Goal: Task Accomplishment & Management: Complete application form

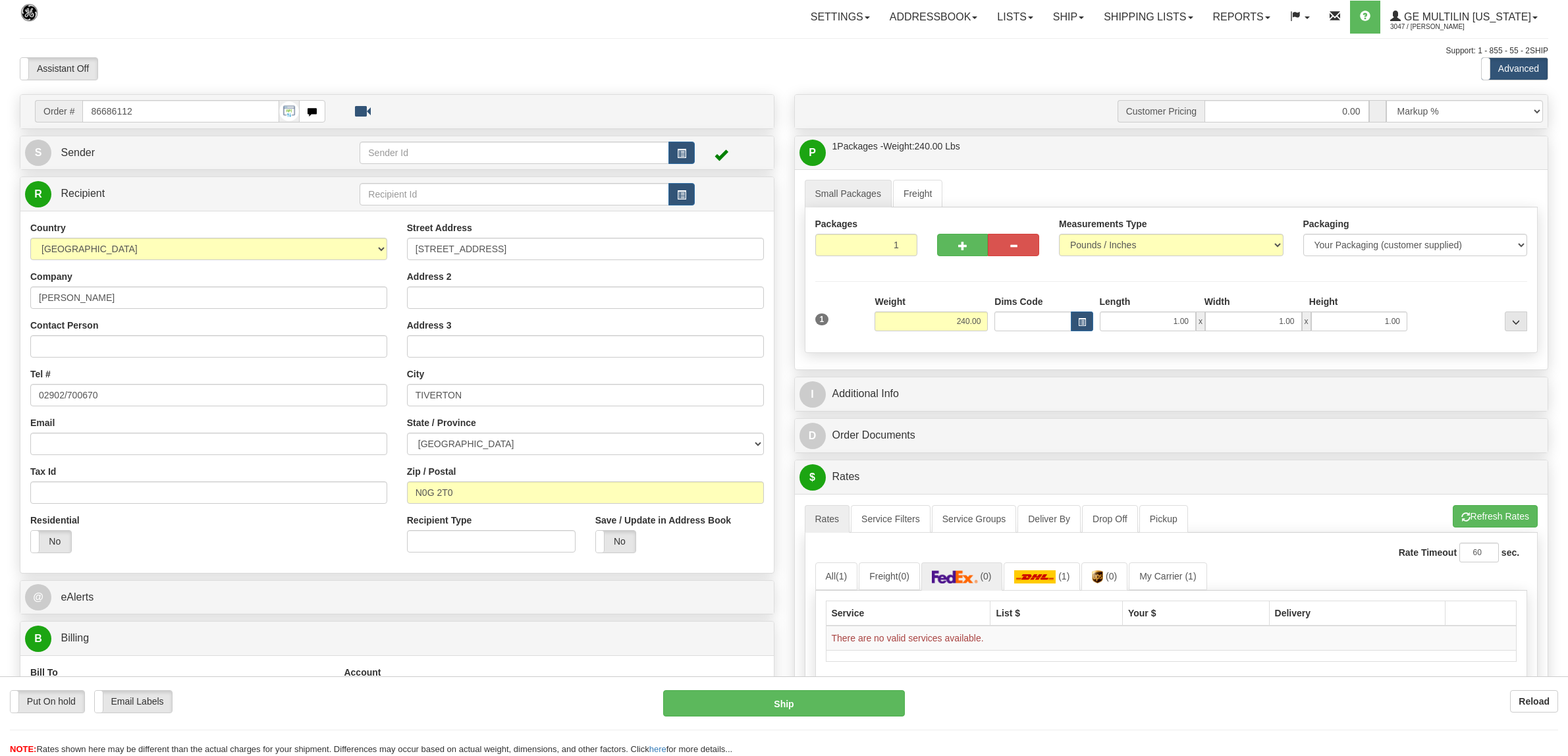
select select "2"
select select "0"
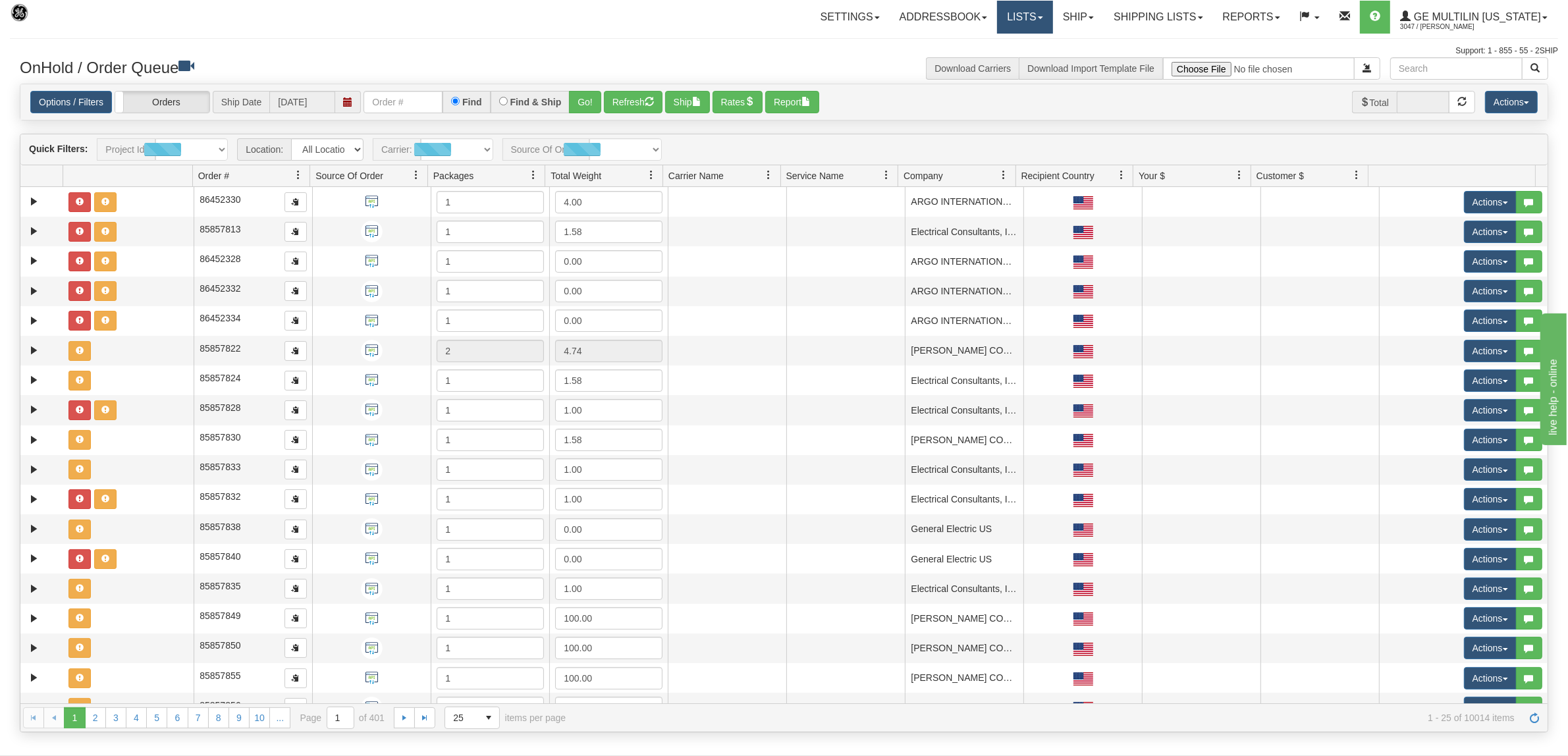
click at [1051, 20] on link "Lists" at bounding box center [1024, 17] width 55 height 33
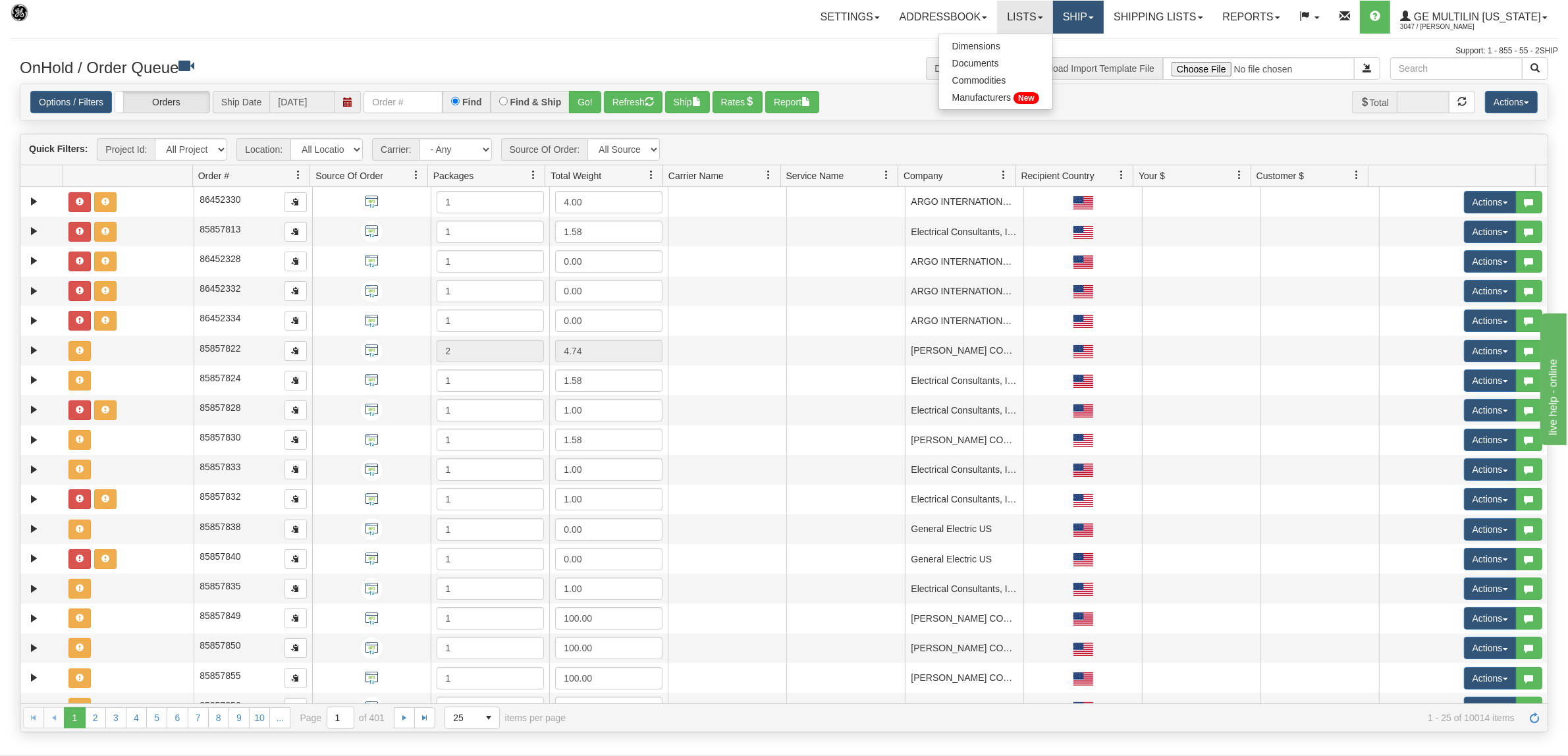
click at [1090, 20] on link "Ship" at bounding box center [1078, 17] width 51 height 33
click at [1068, 44] on link "Ship Screen" at bounding box center [1043, 46] width 119 height 17
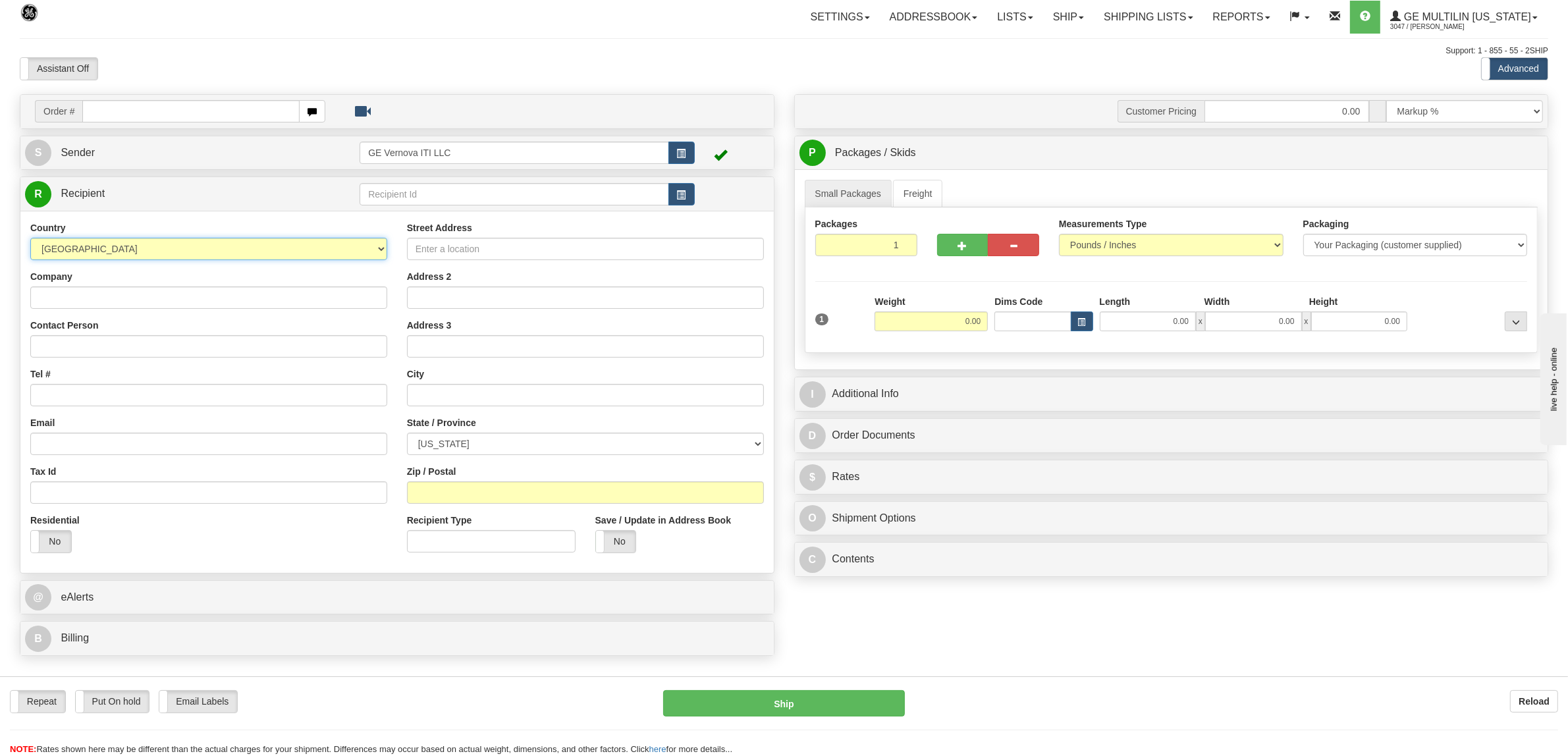
click at [113, 245] on select "[GEOGRAPHIC_DATA] [GEOGRAPHIC_DATA] [GEOGRAPHIC_DATA] [GEOGRAPHIC_DATA] [US_STA…" at bounding box center [209, 248] width 357 height 22
select select "CA"
click at [31, 239] on select "[GEOGRAPHIC_DATA] [GEOGRAPHIC_DATA] [GEOGRAPHIC_DATA] [GEOGRAPHIC_DATA] [US_STA…" at bounding box center [209, 248] width 357 height 22
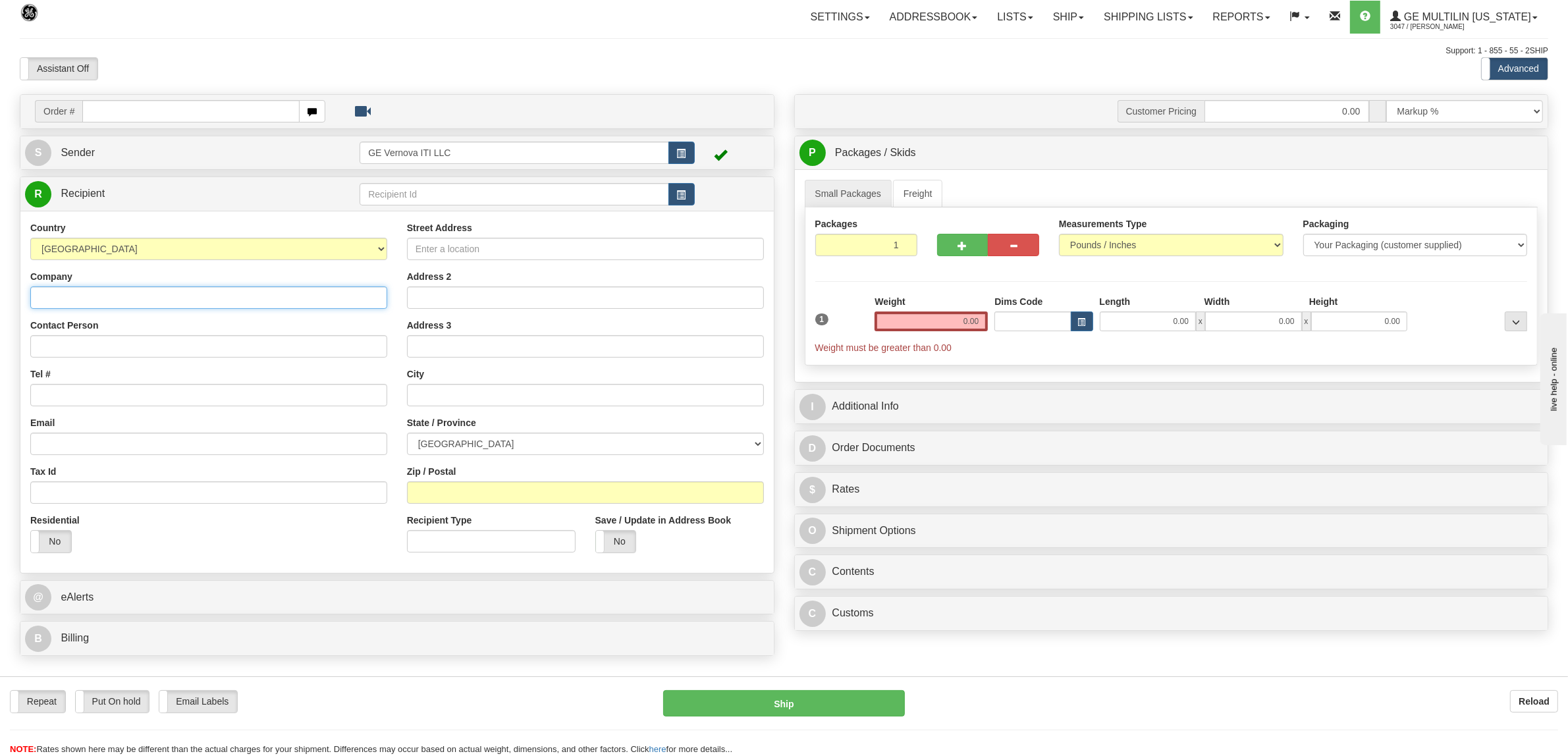
click at [147, 297] on input "Company" at bounding box center [209, 297] width 357 height 22
paste input "GEPR Energy Canada Inc"
type input "GEPR Energy Canada Inc"
click at [54, 343] on input "Contact Person" at bounding box center [209, 346] width 357 height 22
paste input "GEPR Energy Canada Inc"
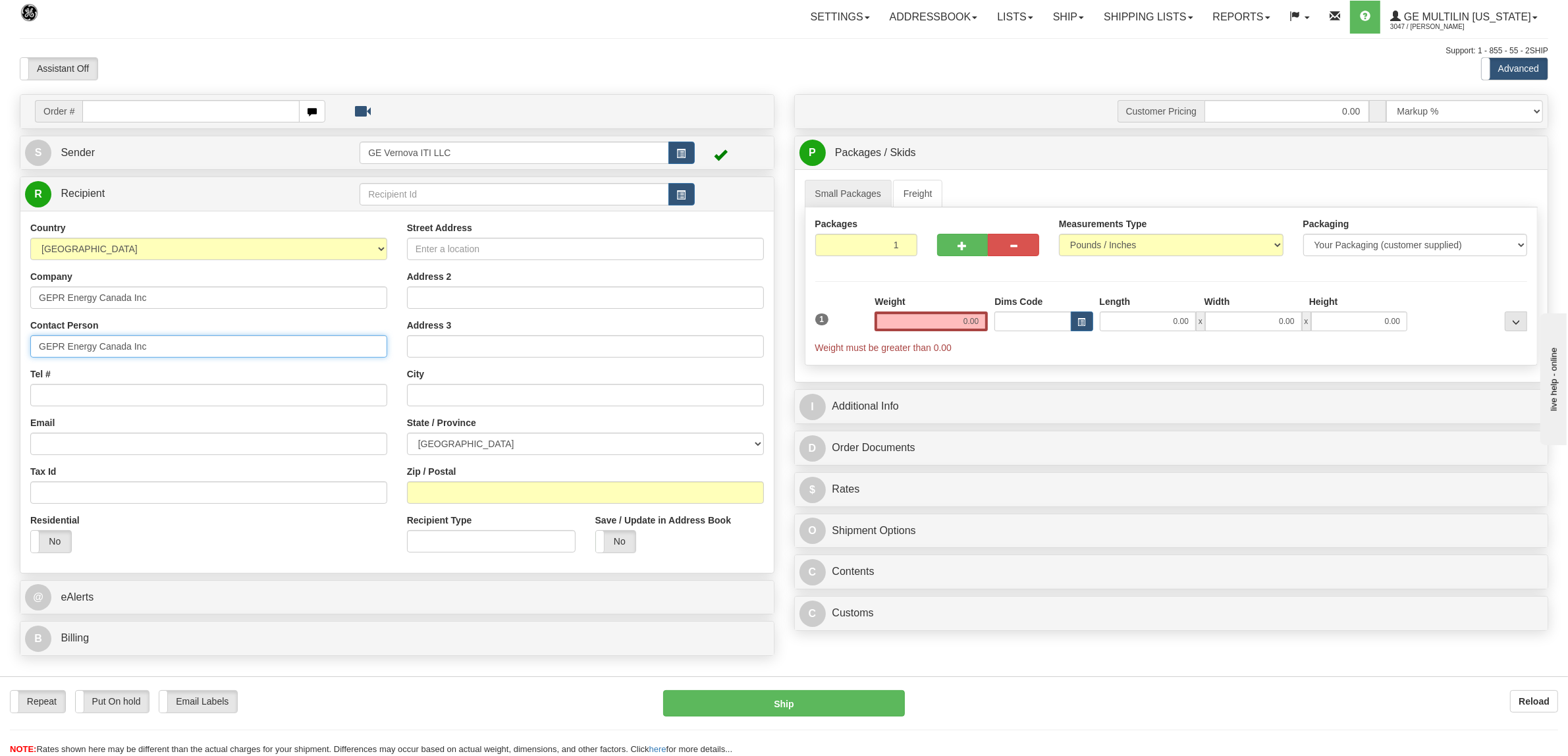
type input "GEPR Energy Canada Inc"
click at [516, 239] on input "Street Address" at bounding box center [586, 248] width 357 height 22
paste input "[STREET_ADDRESS][PERSON_NAME]"
type input "[STREET_ADDRESS][PERSON_NAME]"
click at [488, 390] on input "text" at bounding box center [586, 395] width 357 height 22
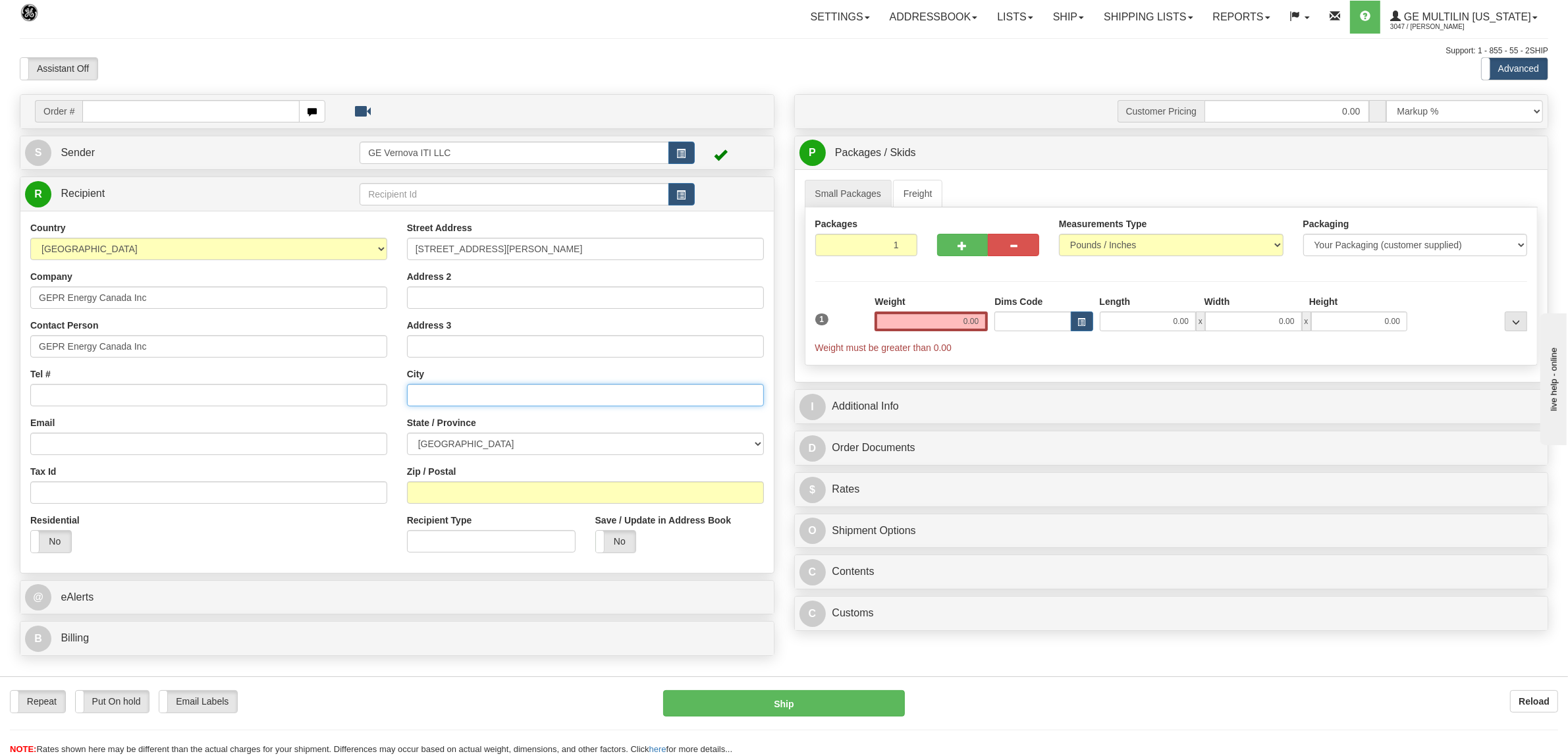
paste input "[PERSON_NAME], ON L6C 0M1"
type input "Markham"
click at [472, 492] on input "Zip / Postal" at bounding box center [586, 492] width 357 height 22
paste input "[PERSON_NAME], ON L6C 0M1"
drag, startPoint x: 474, startPoint y: 495, endPoint x: 482, endPoint y: 492, distance: 8.5
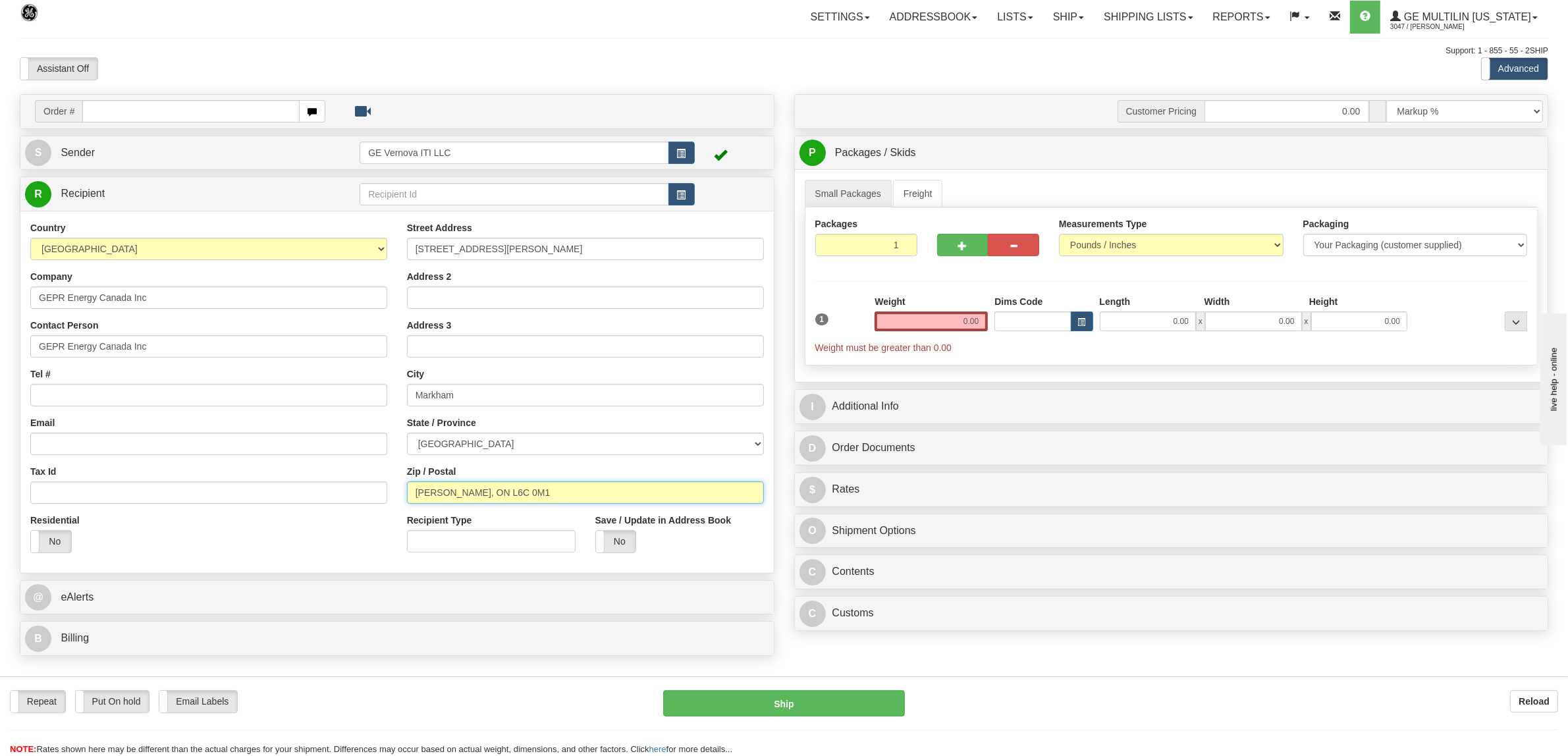
click at [475, 494] on input "[PERSON_NAME], ON L6C 0M1" at bounding box center [586, 492] width 357 height 22
type input "L6C 0M1"
click at [498, 440] on select "[GEOGRAPHIC_DATA] [GEOGRAPHIC_DATA] [GEOGRAPHIC_DATA] [GEOGRAPHIC_DATA] [GEOGRA…" at bounding box center [586, 443] width 357 height 22
select select "ON"
click at [407, 434] on select "[GEOGRAPHIC_DATA] [GEOGRAPHIC_DATA] [GEOGRAPHIC_DATA] [GEOGRAPHIC_DATA] [GEOGRA…" at bounding box center [586, 443] width 357 height 22
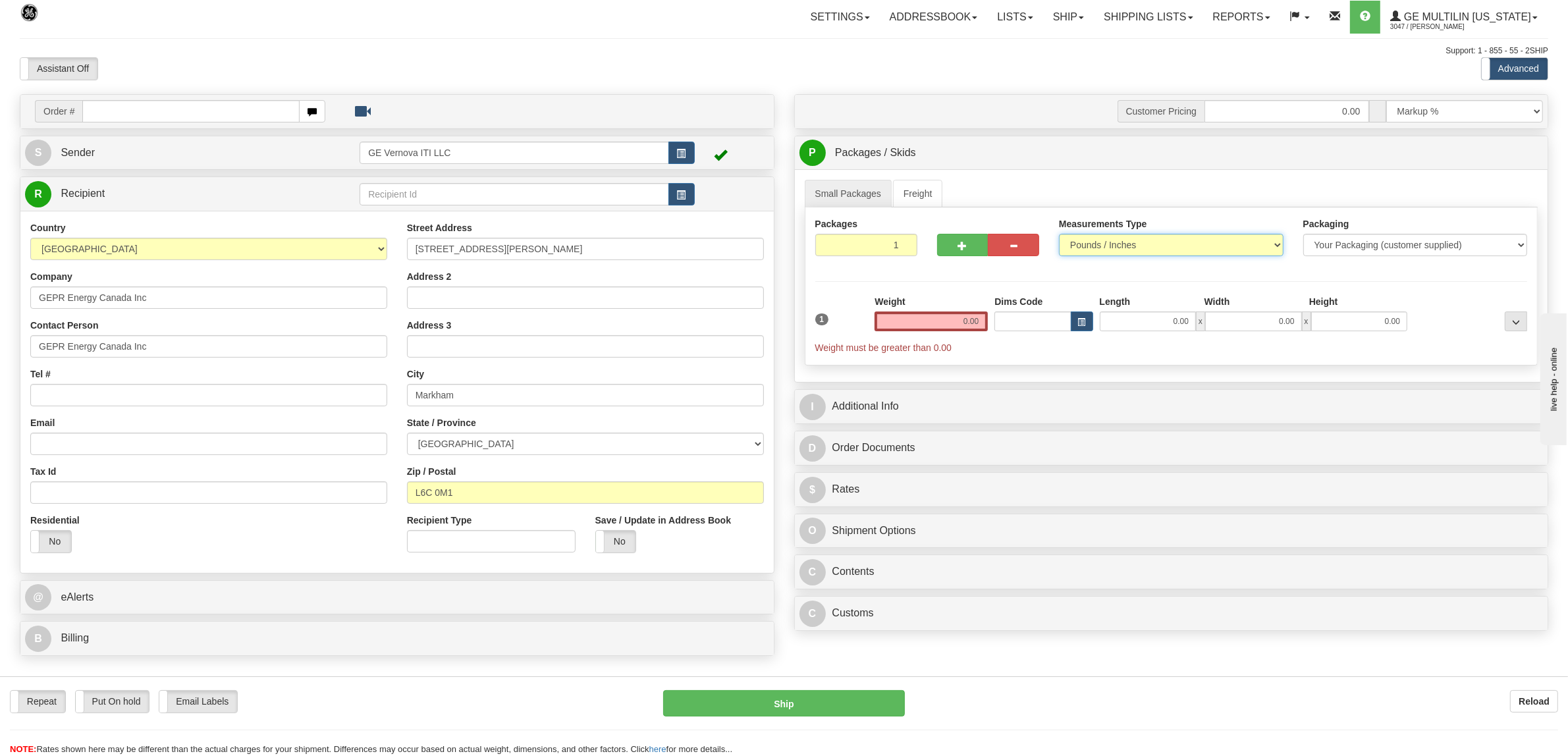
click at [1123, 245] on select "Pounds / Inches Kilograms / Centimeters" at bounding box center [1171, 245] width 225 height 22
click at [1059, 235] on select "Pounds / Inches Kilograms / Centimeters" at bounding box center [1171, 245] width 225 height 22
drag, startPoint x: 949, startPoint y: 330, endPoint x: 1006, endPoint y: 324, distance: 57.3
click at [1006, 324] on div "1 Weight 0.00 Dims Code 0.00" at bounding box center [1172, 324] width 719 height 59
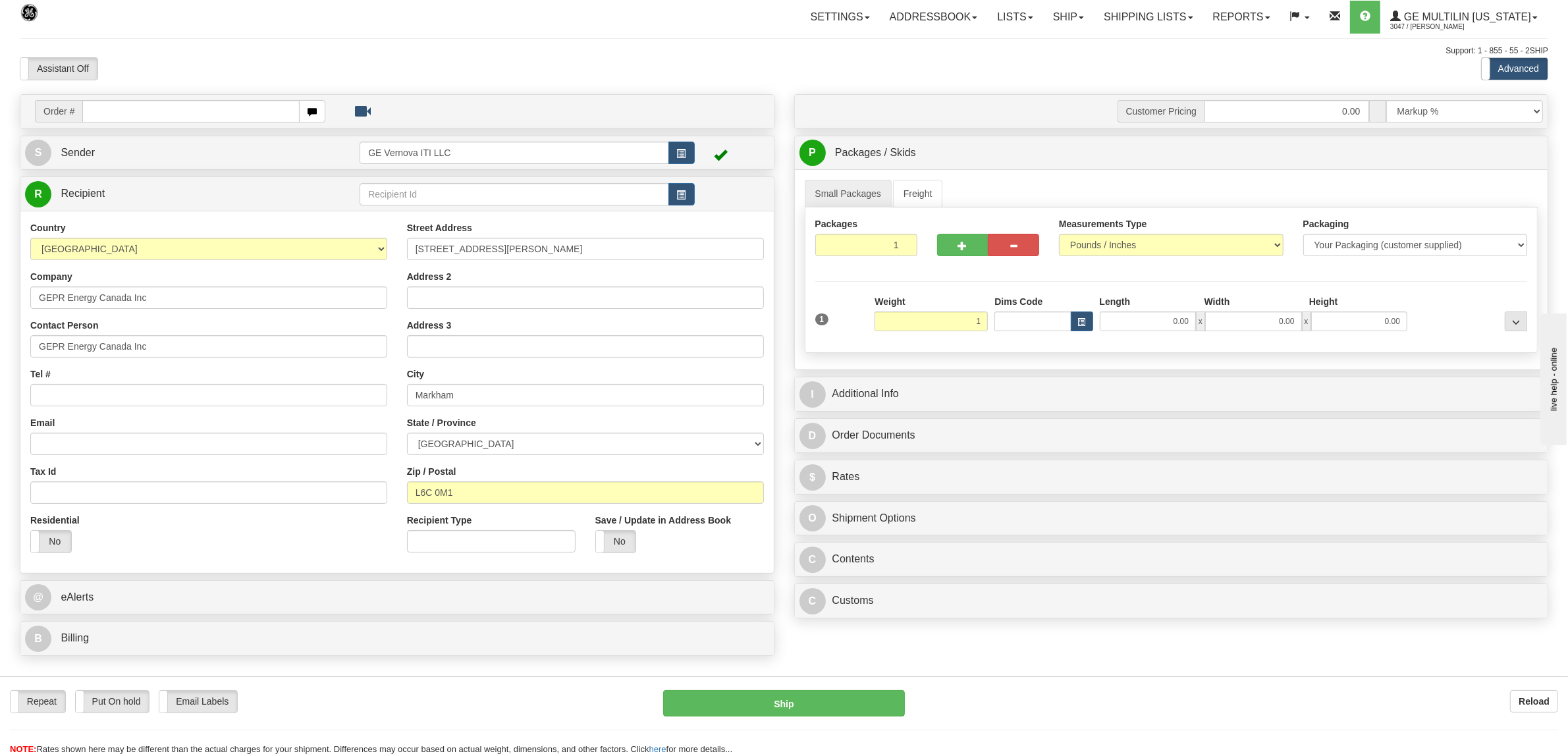
type input "1.00"
click at [1188, 278] on div "Packages 1 1 Measurements Type" at bounding box center [1172, 281] width 734 height 146
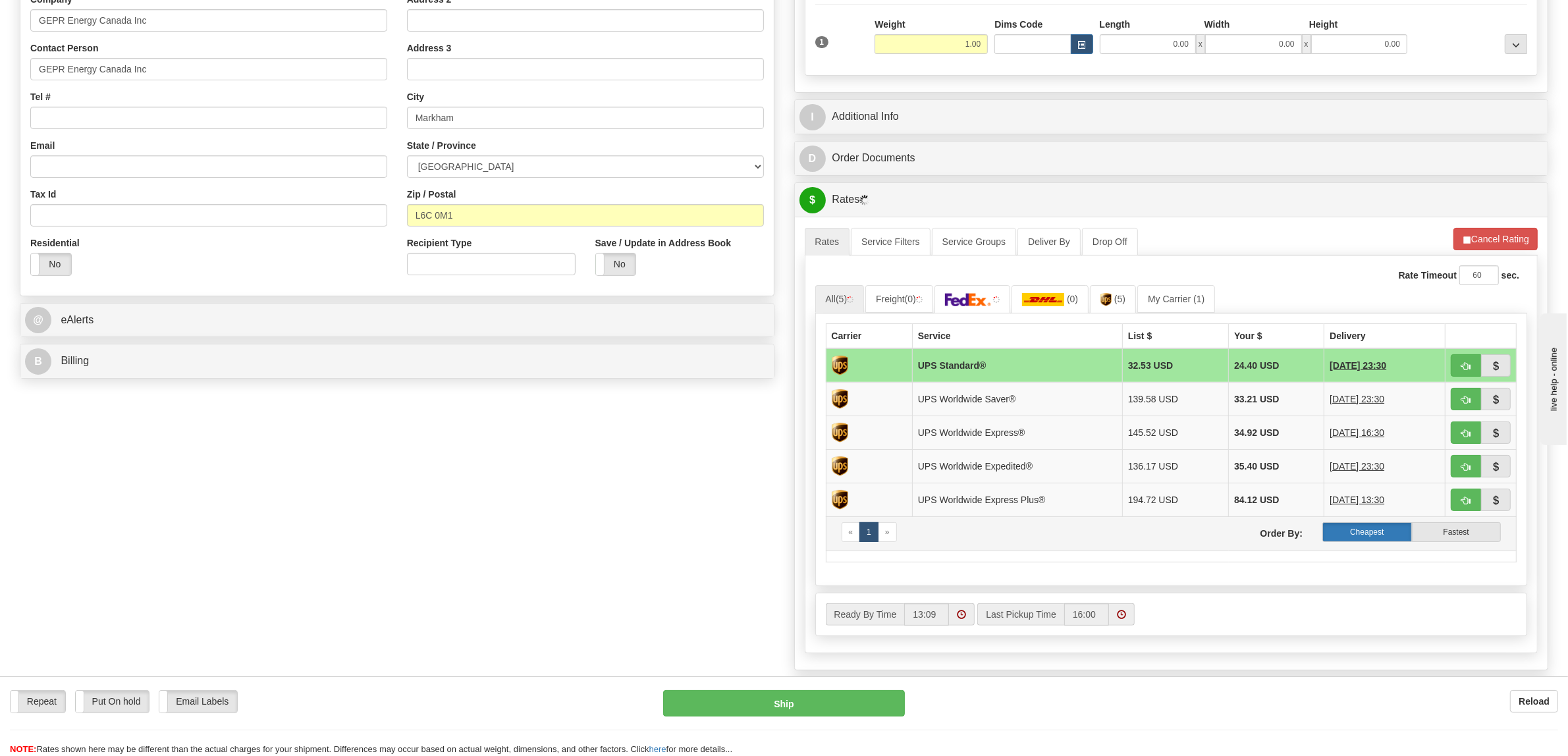
scroll to position [329, 0]
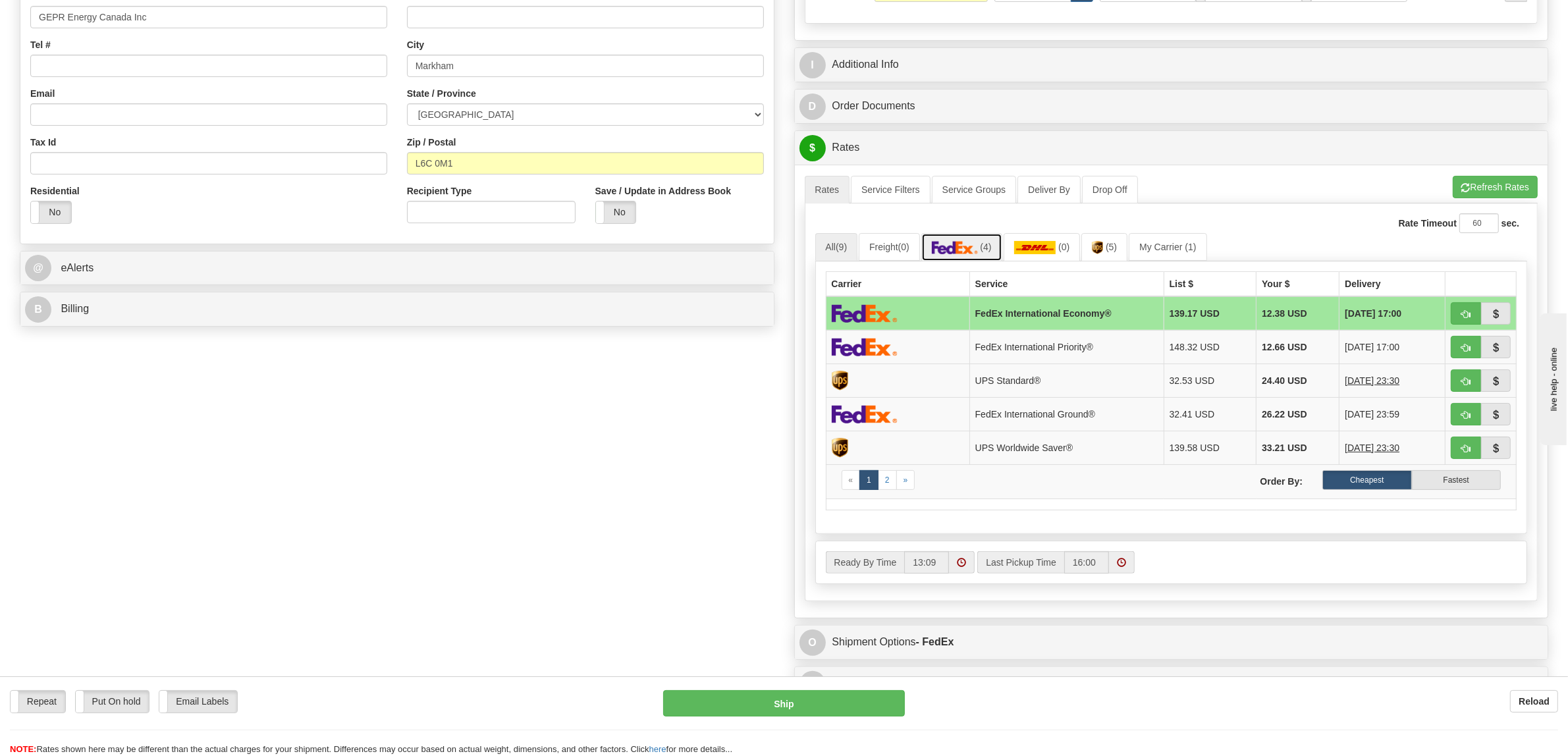
click at [988, 248] on span "(4)" at bounding box center [985, 247] width 12 height 11
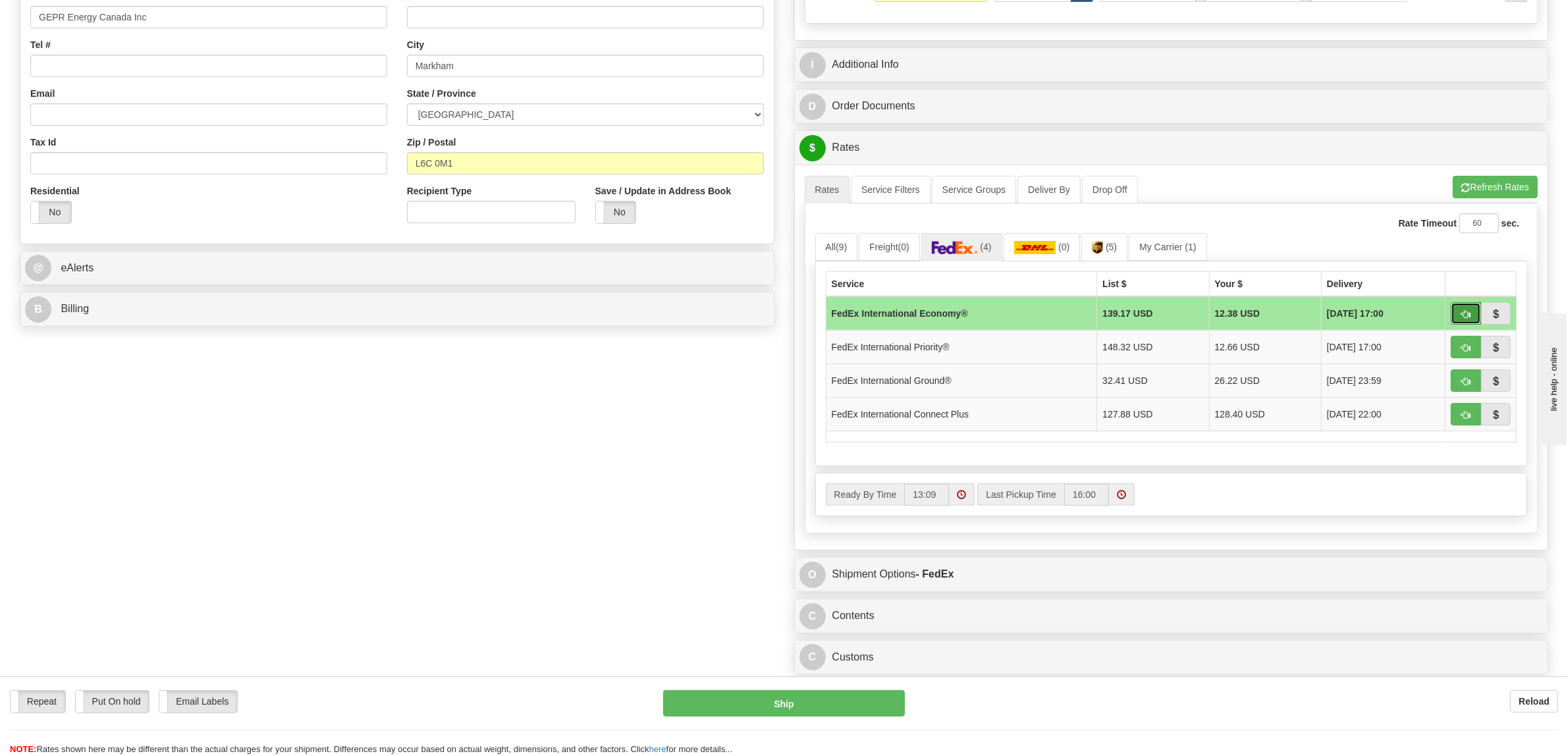
click at [1473, 316] on button "button" at bounding box center [1466, 313] width 31 height 22
type input "03"
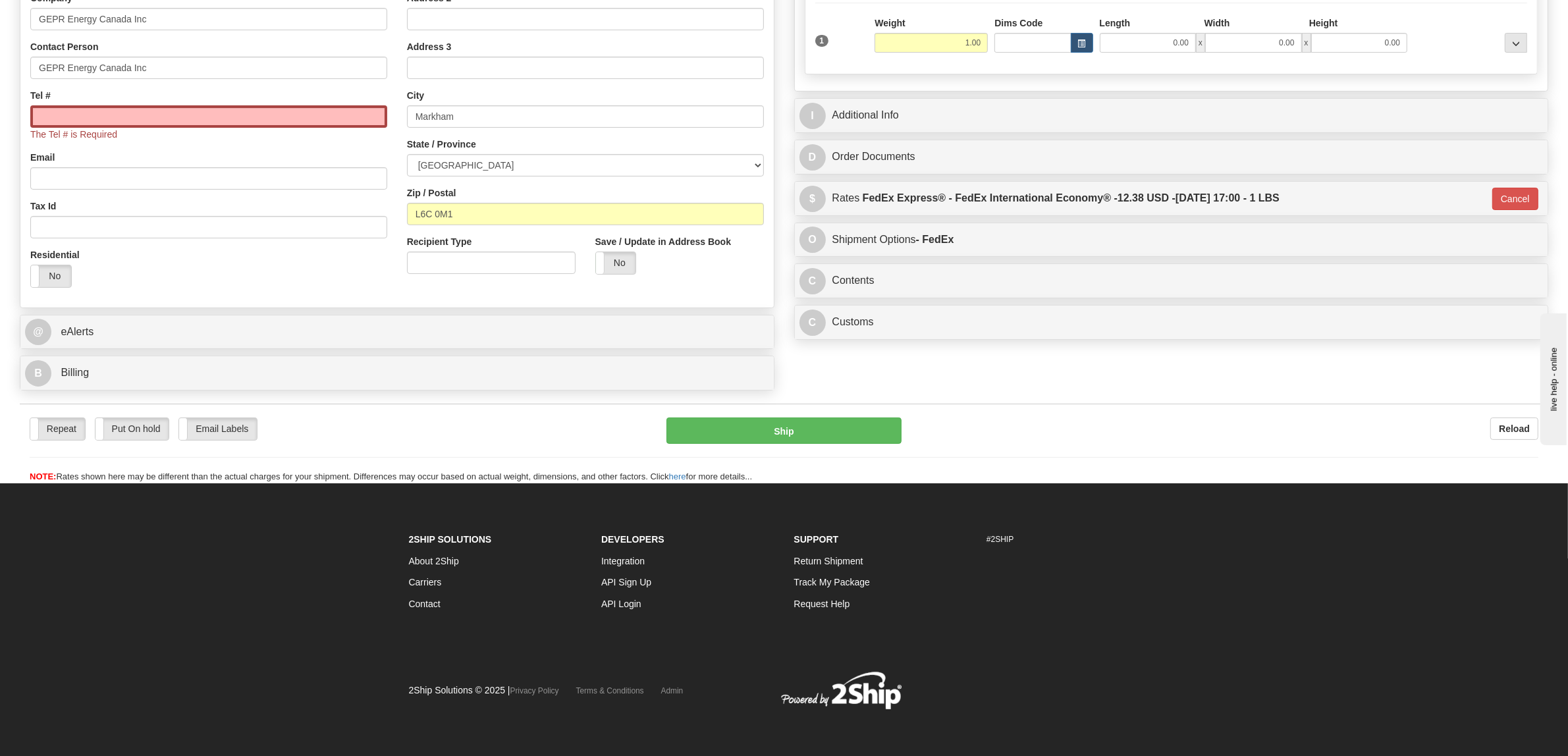
scroll to position [281, 0]
click at [219, 112] on input "Tel #" at bounding box center [209, 116] width 357 height 22
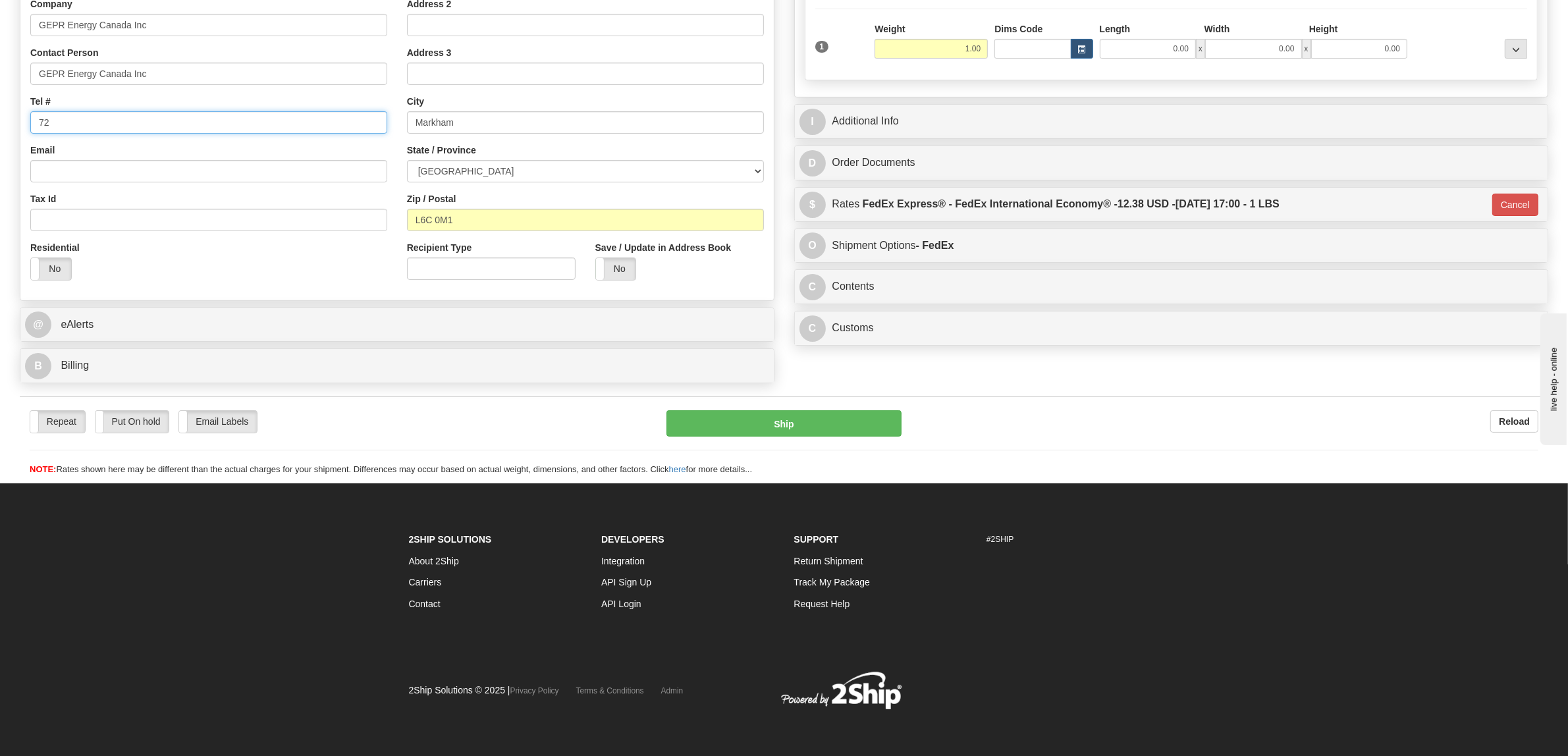
type input "[PHONE_NUMBER]"
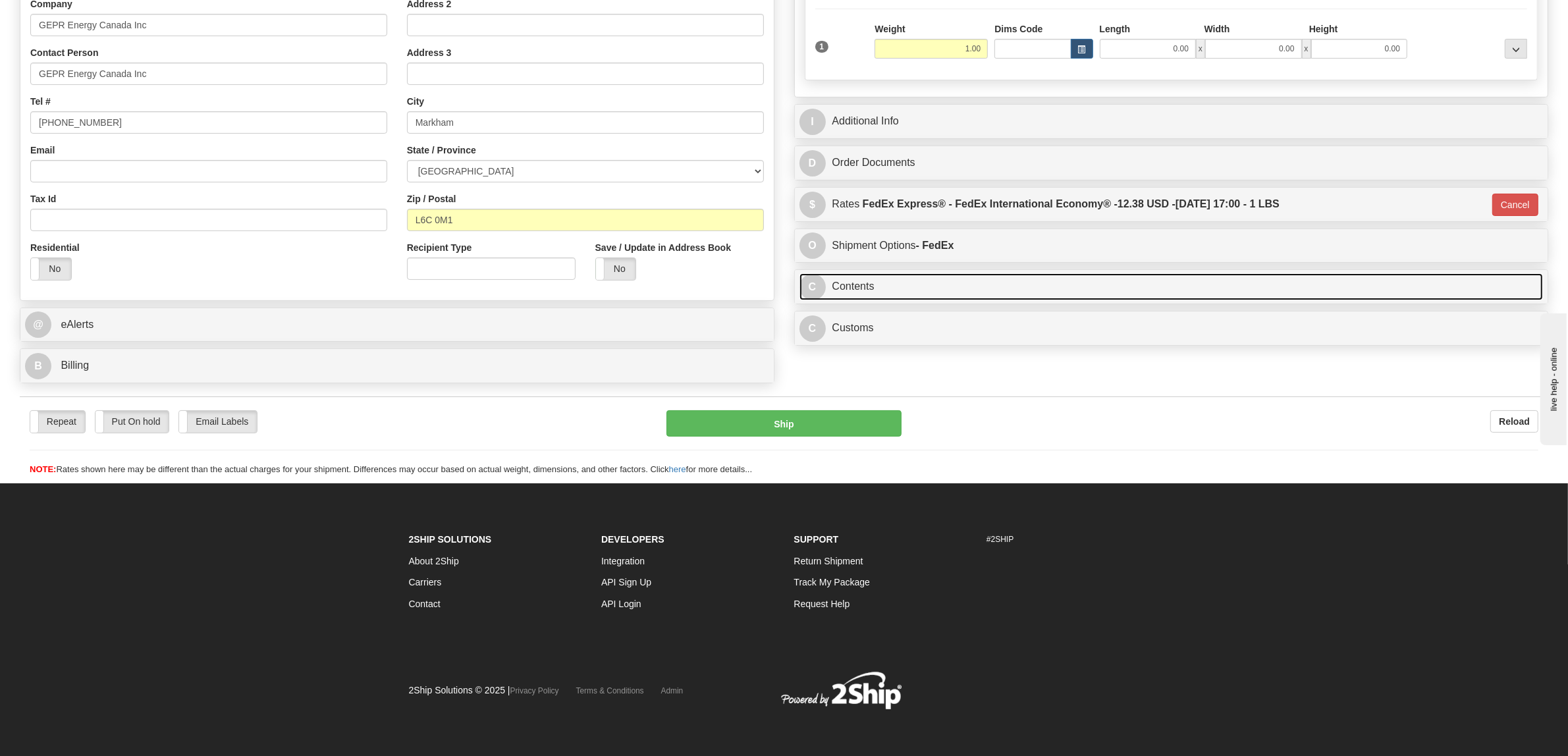
click at [886, 288] on link "C Contents" at bounding box center [1172, 286] width 745 height 27
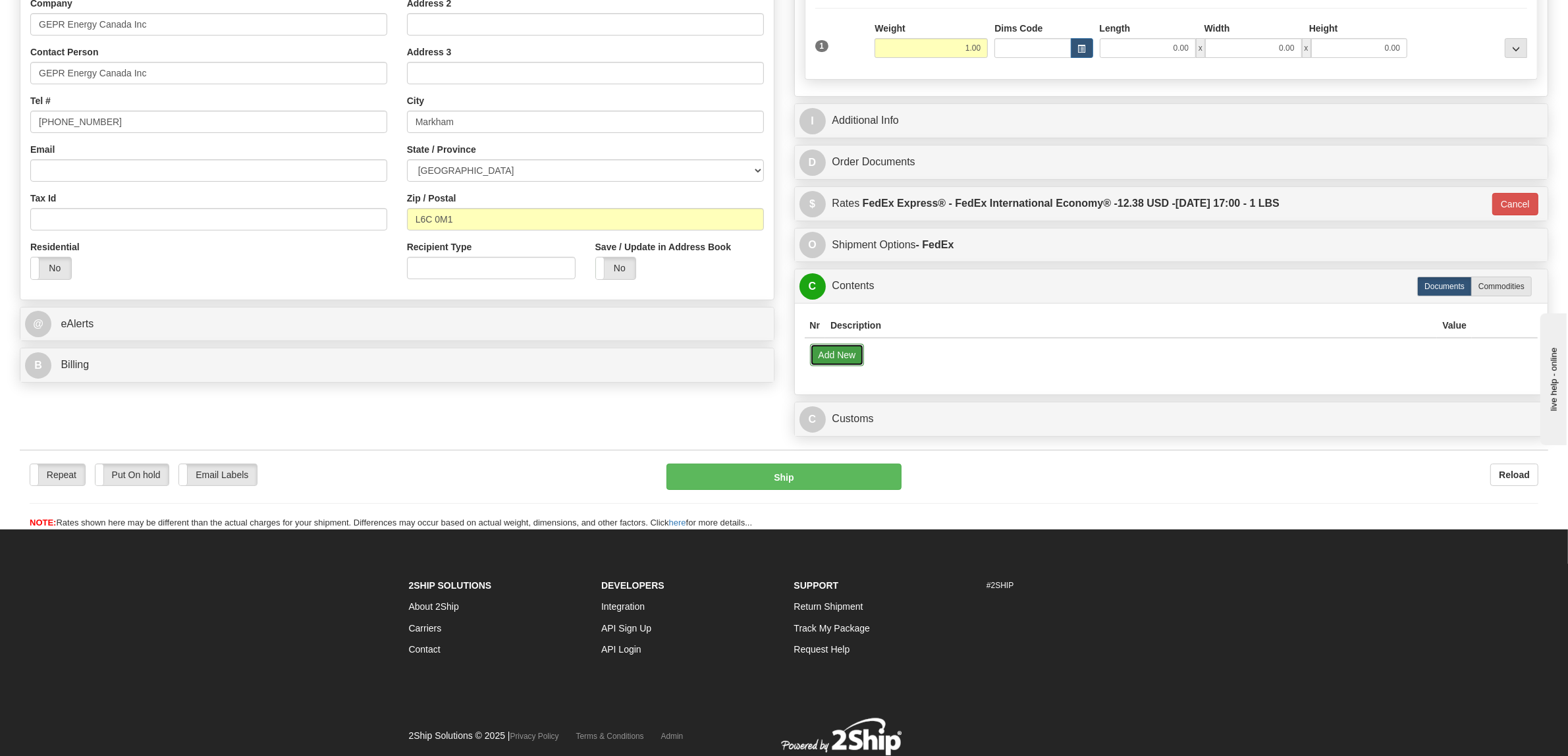
click at [834, 357] on button "Add New" at bounding box center [837, 354] width 54 height 22
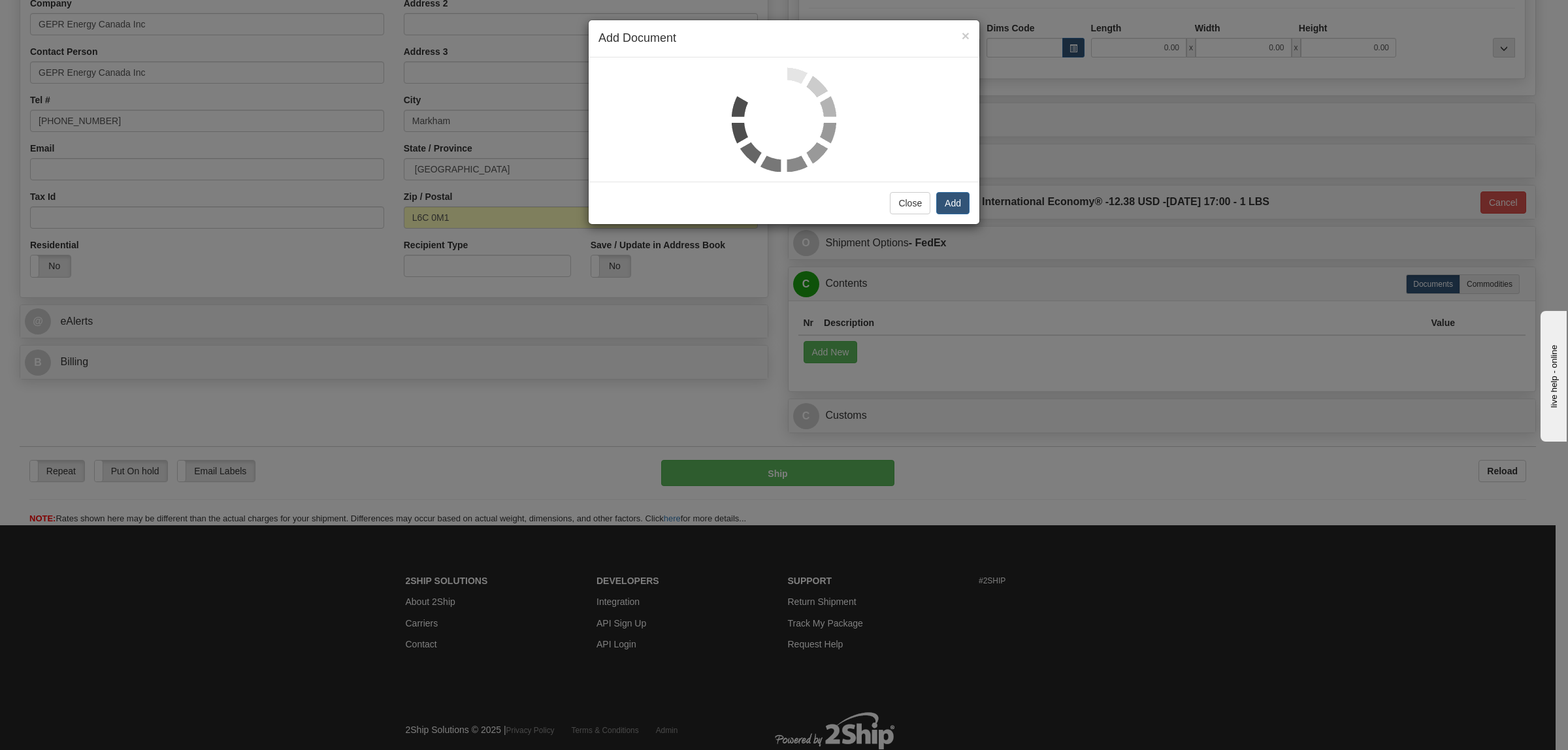
select select "US"
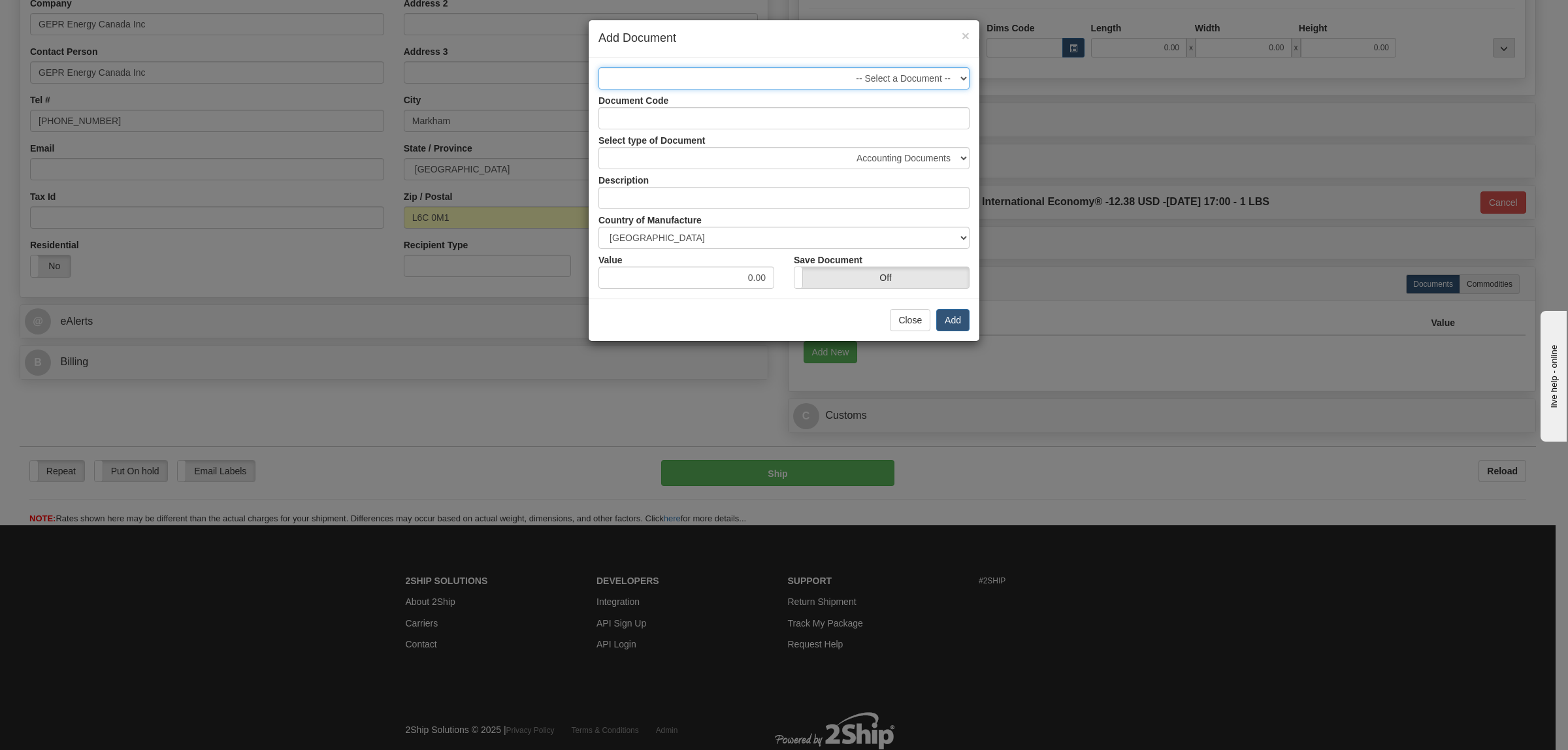
click at [665, 71] on select "-- Select a Document --" at bounding box center [784, 78] width 371 height 22
click at [656, 118] on input "Document Code" at bounding box center [784, 118] width 371 height 22
paste input "LBL-075275WP"
type input "LBL-075275WP"
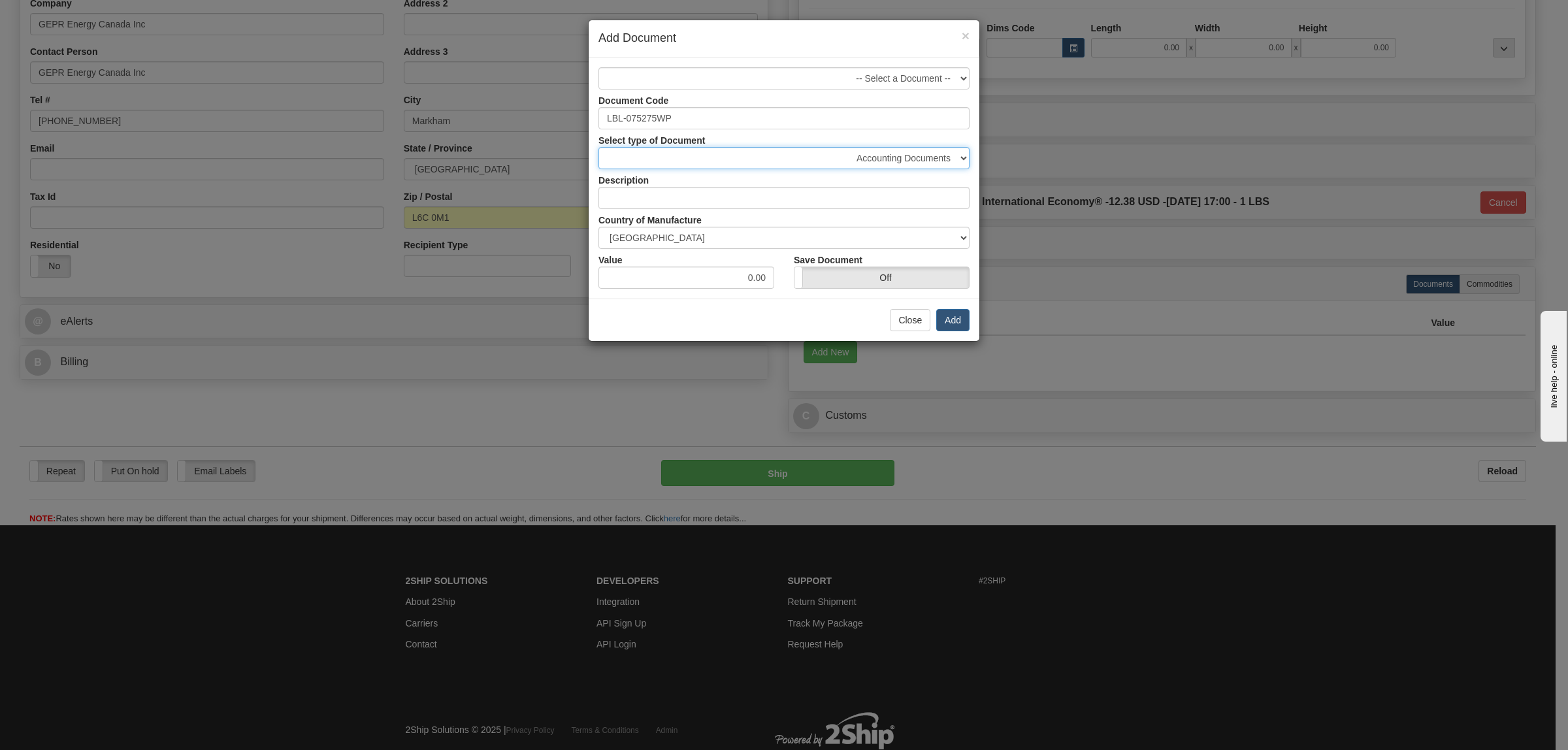
click at [662, 155] on select "Accounting Documents Analysis Reports Applications (Completed) Bank Statements …" at bounding box center [784, 157] width 371 height 22
click at [670, 202] on input "text" at bounding box center [784, 198] width 371 height 22
paste input "LBL-075275WP"
type input "LBL-075275WP"
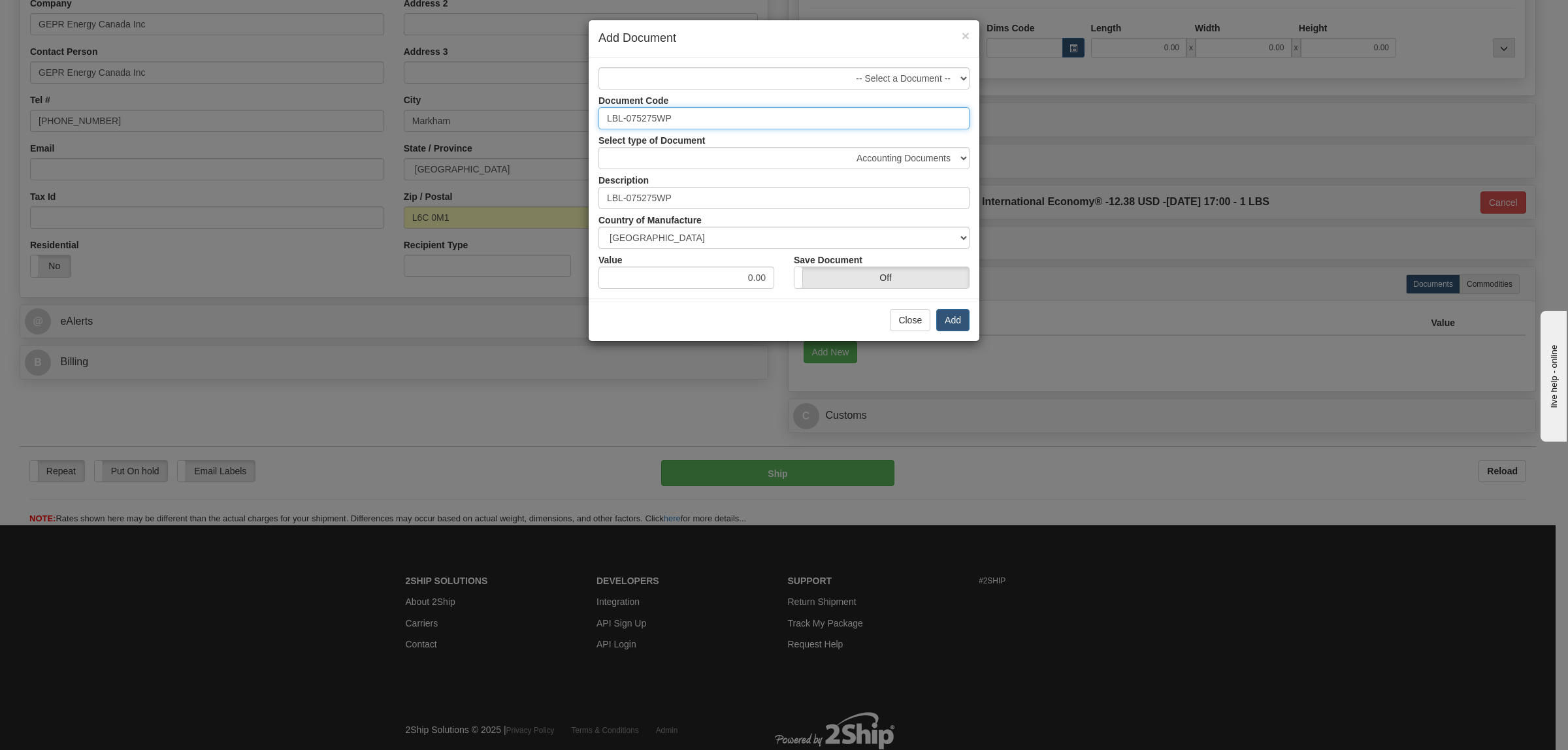
drag, startPoint x: 692, startPoint y: 116, endPoint x: 533, endPoint y: 119, distance: 159.0
click at [533, 119] on div "× Add Document -- Select a Document -- Document Code LBL-075275WP Select type o…" at bounding box center [784, 375] width 1568 height 750
type input "LABELS"
drag, startPoint x: 699, startPoint y: 284, endPoint x: 818, endPoint y: 278, distance: 119.2
click at [818, 278] on div "Value 0.00 Save Document On Off" at bounding box center [784, 269] width 391 height 40
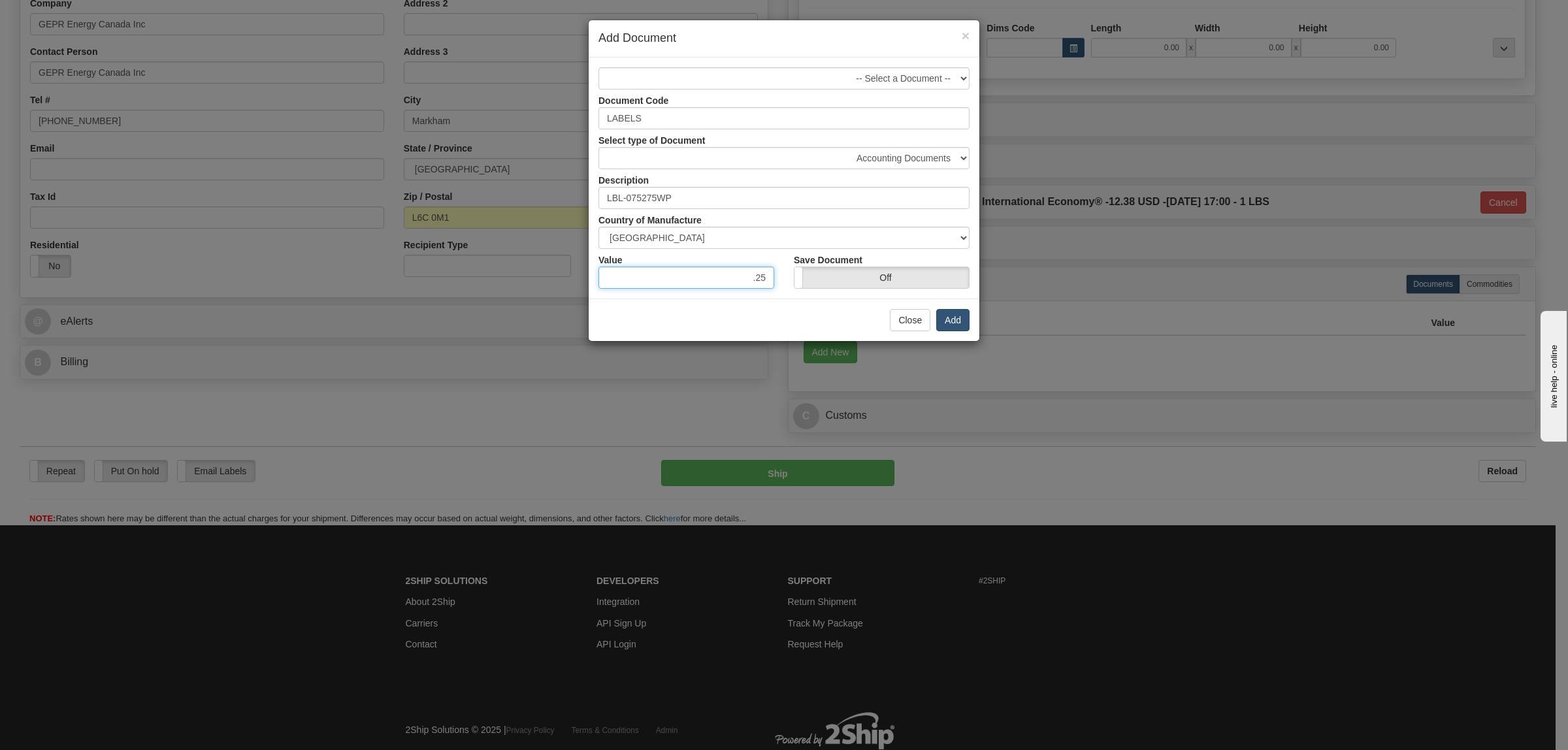
type input ".25"
click at [955, 323] on button "Add" at bounding box center [953, 319] width 33 height 22
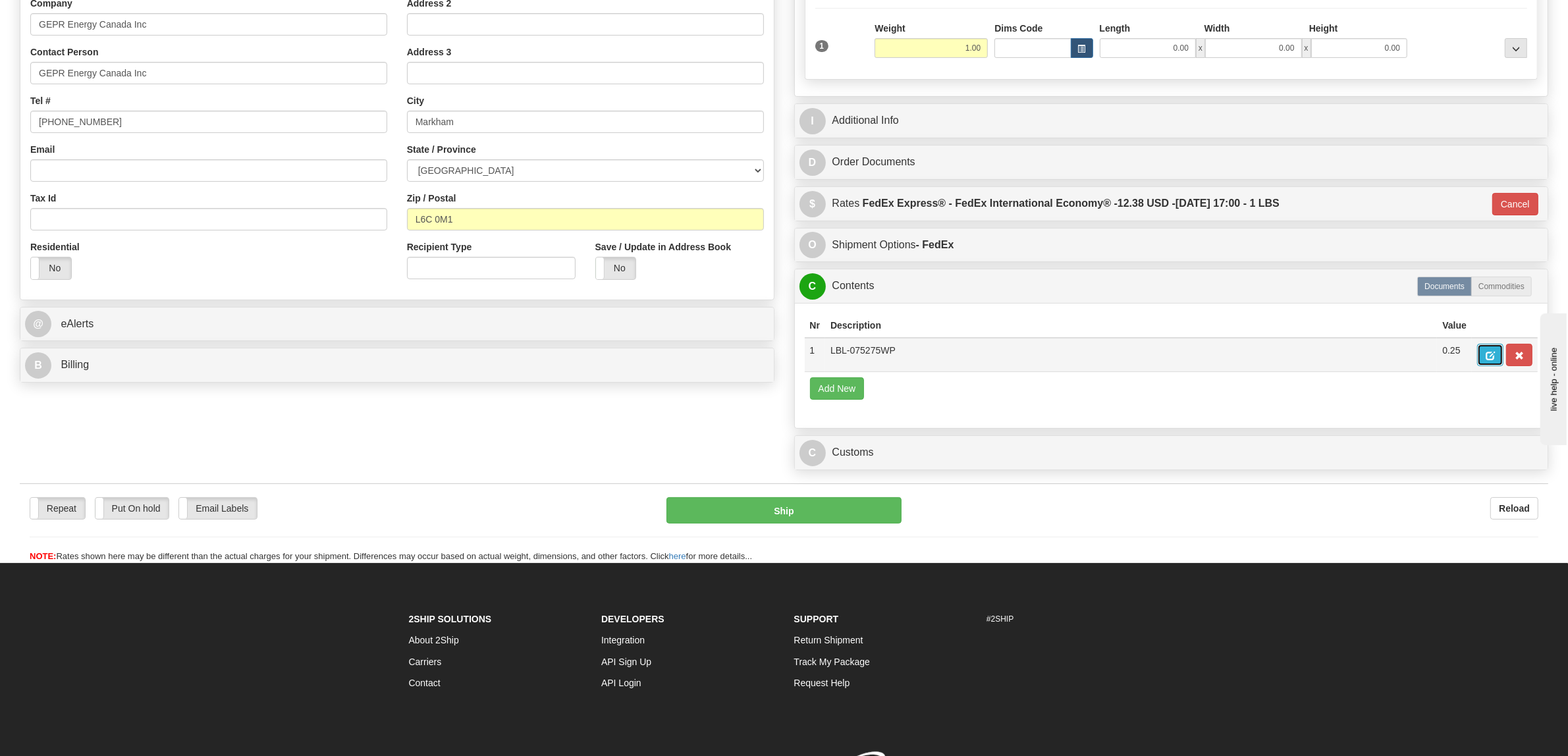
click at [1499, 357] on button "button" at bounding box center [1491, 354] width 26 height 22
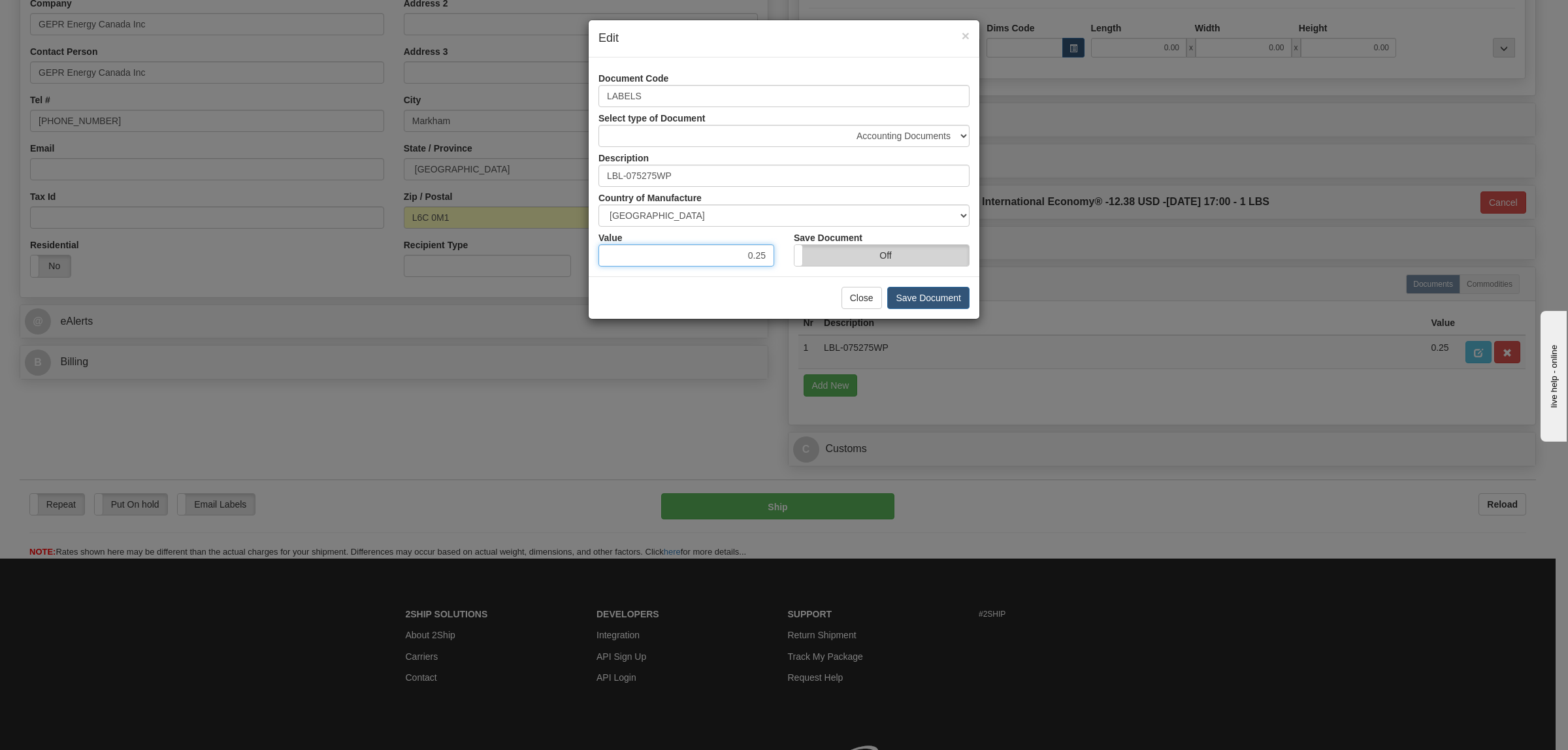
drag, startPoint x: 722, startPoint y: 252, endPoint x: 857, endPoint y: 255, distance: 135.0
click at [857, 255] on div "Value 0.25 Save Document On Off" at bounding box center [784, 246] width 391 height 40
type input "11"
click at [927, 299] on button "Save Document" at bounding box center [928, 297] width 82 height 22
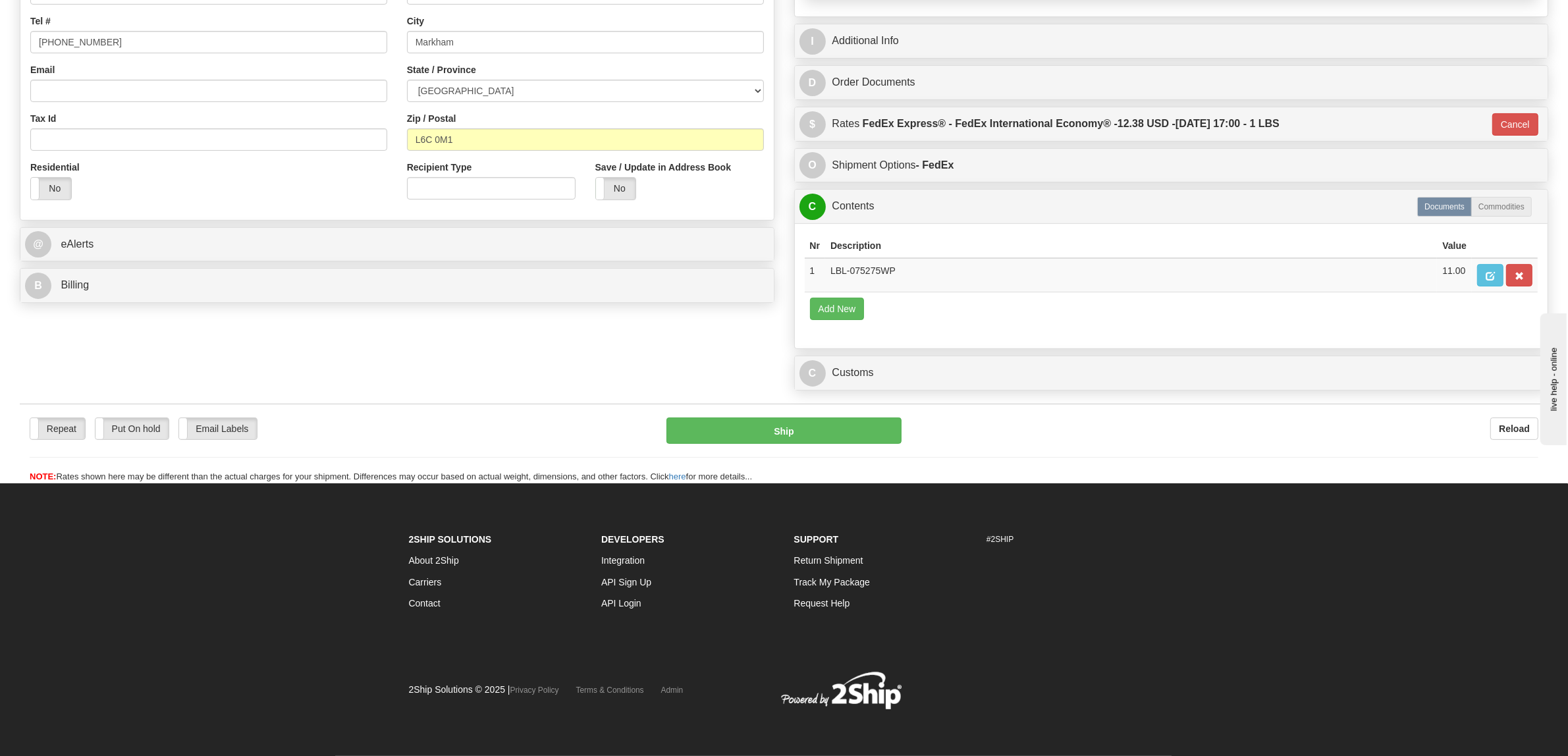
scroll to position [380, 0]
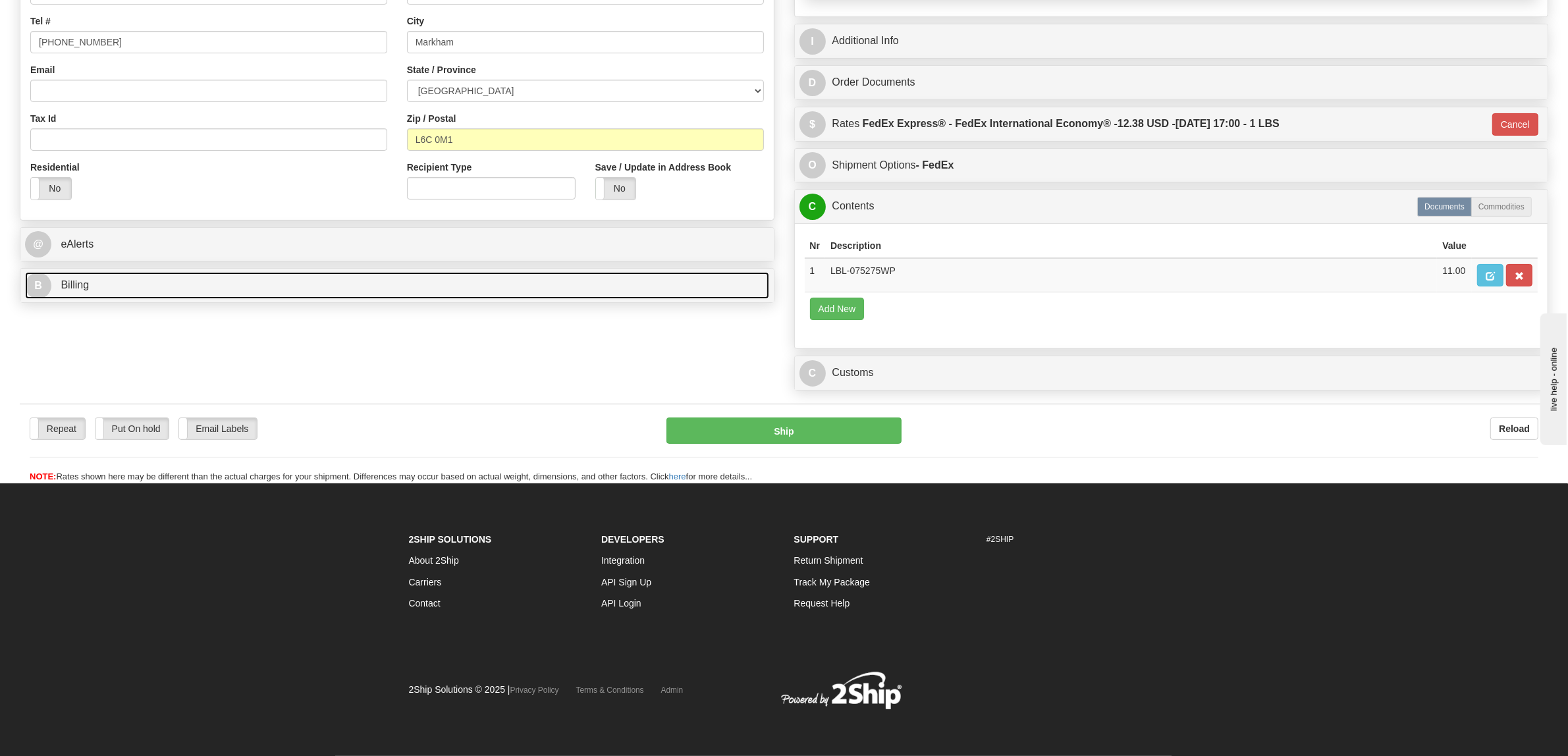
click at [529, 272] on link "B Billing" at bounding box center [397, 285] width 745 height 27
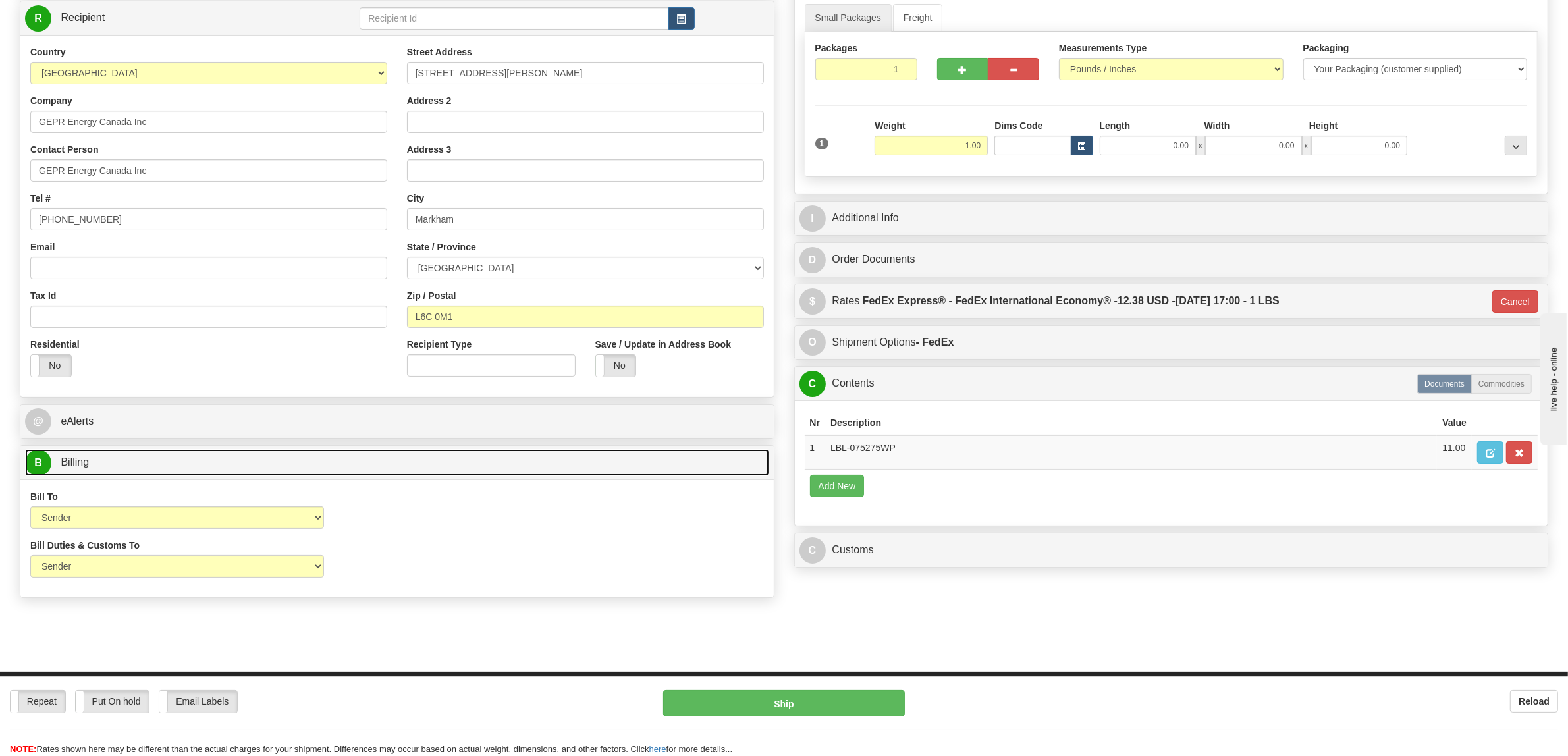
scroll to position [0, 0]
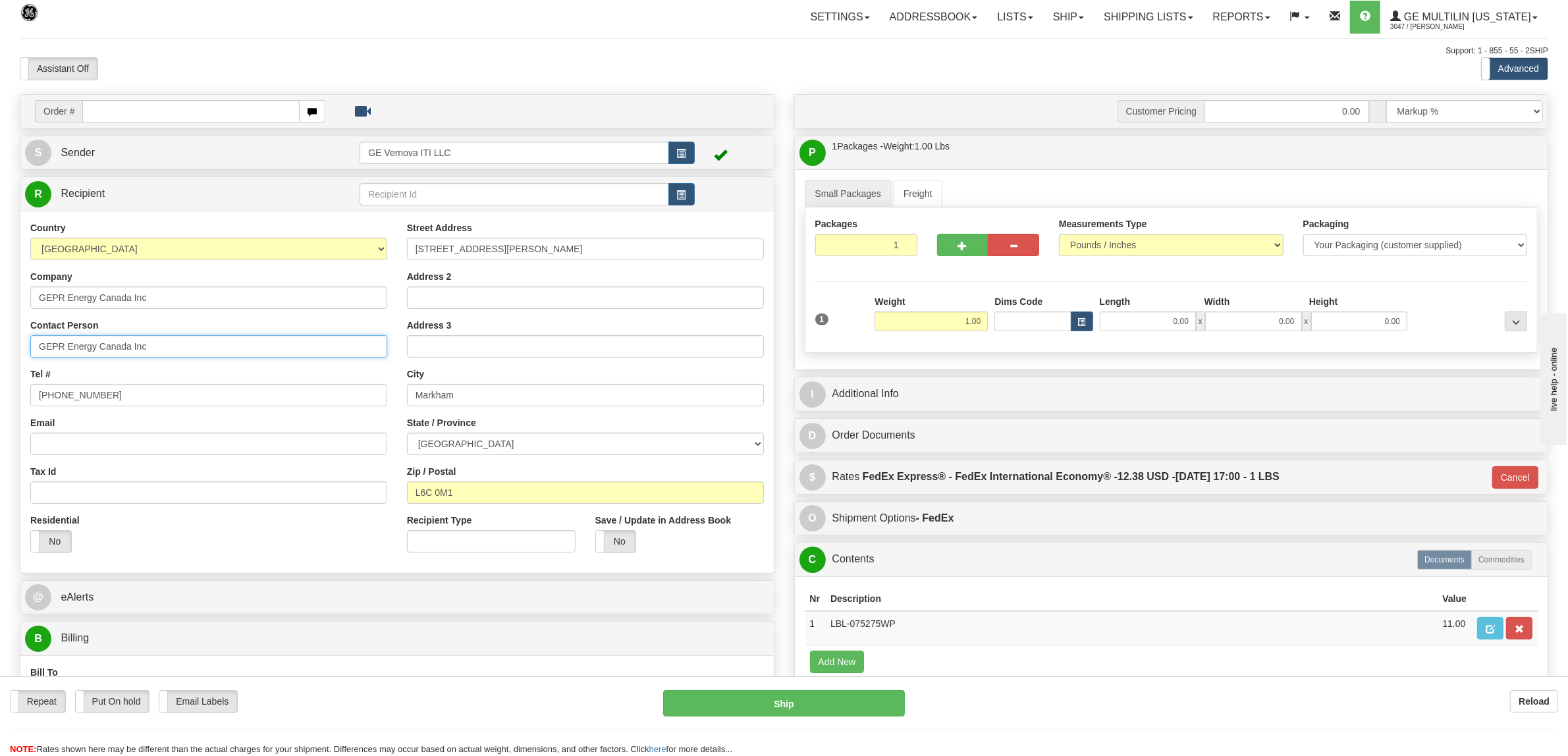
drag, startPoint x: 156, startPoint y: 343, endPoint x: 0, endPoint y: 349, distance: 156.1
click at [0, 347] on div "Toggle navigation Settings Shipping Preferences Fields Preferences New" at bounding box center [784, 423] width 1568 height 847
type input "[PERSON_NAME]"
click at [804, 702] on button "Ship" at bounding box center [784, 703] width 242 height 26
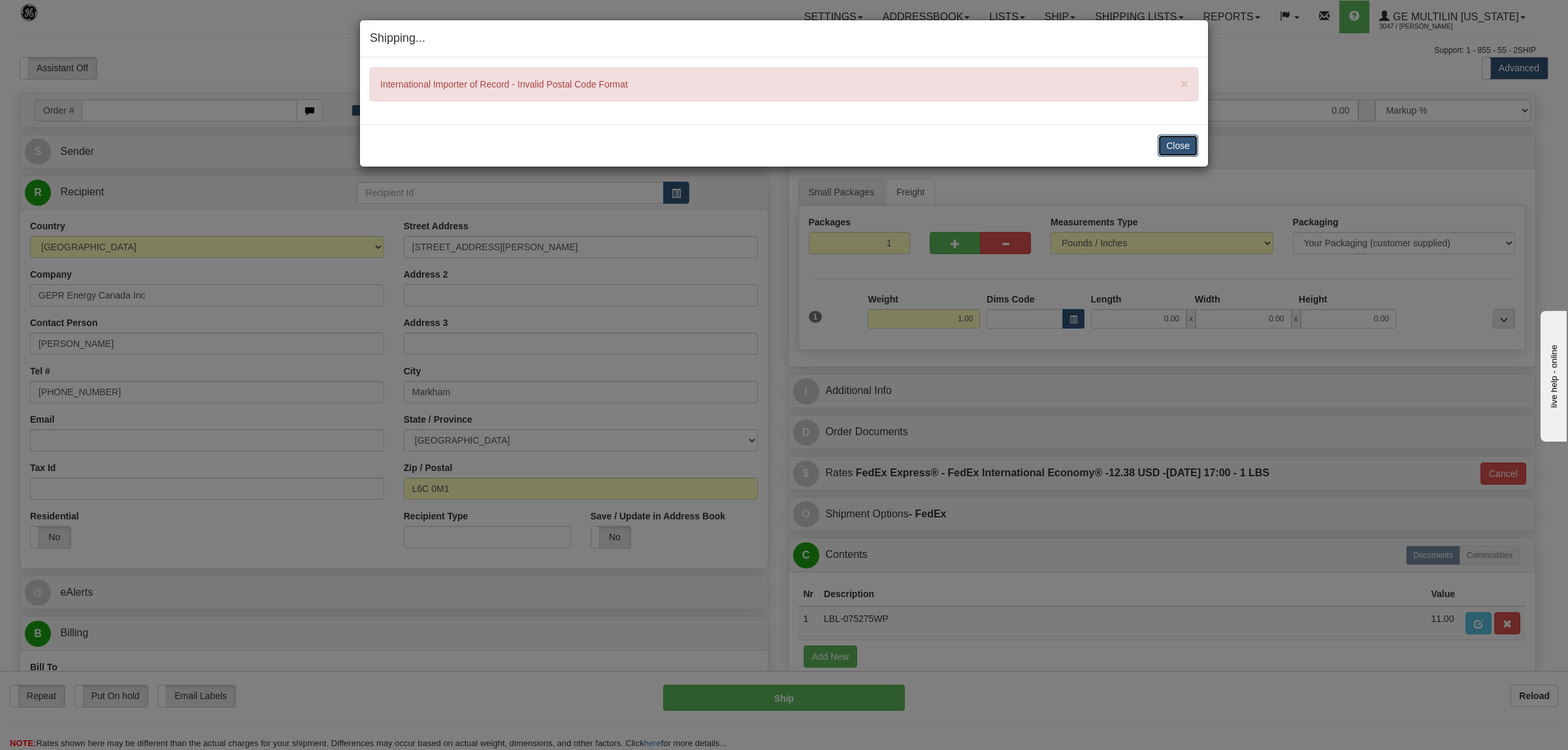
click at [1194, 145] on button "Close" at bounding box center [1178, 145] width 40 height 22
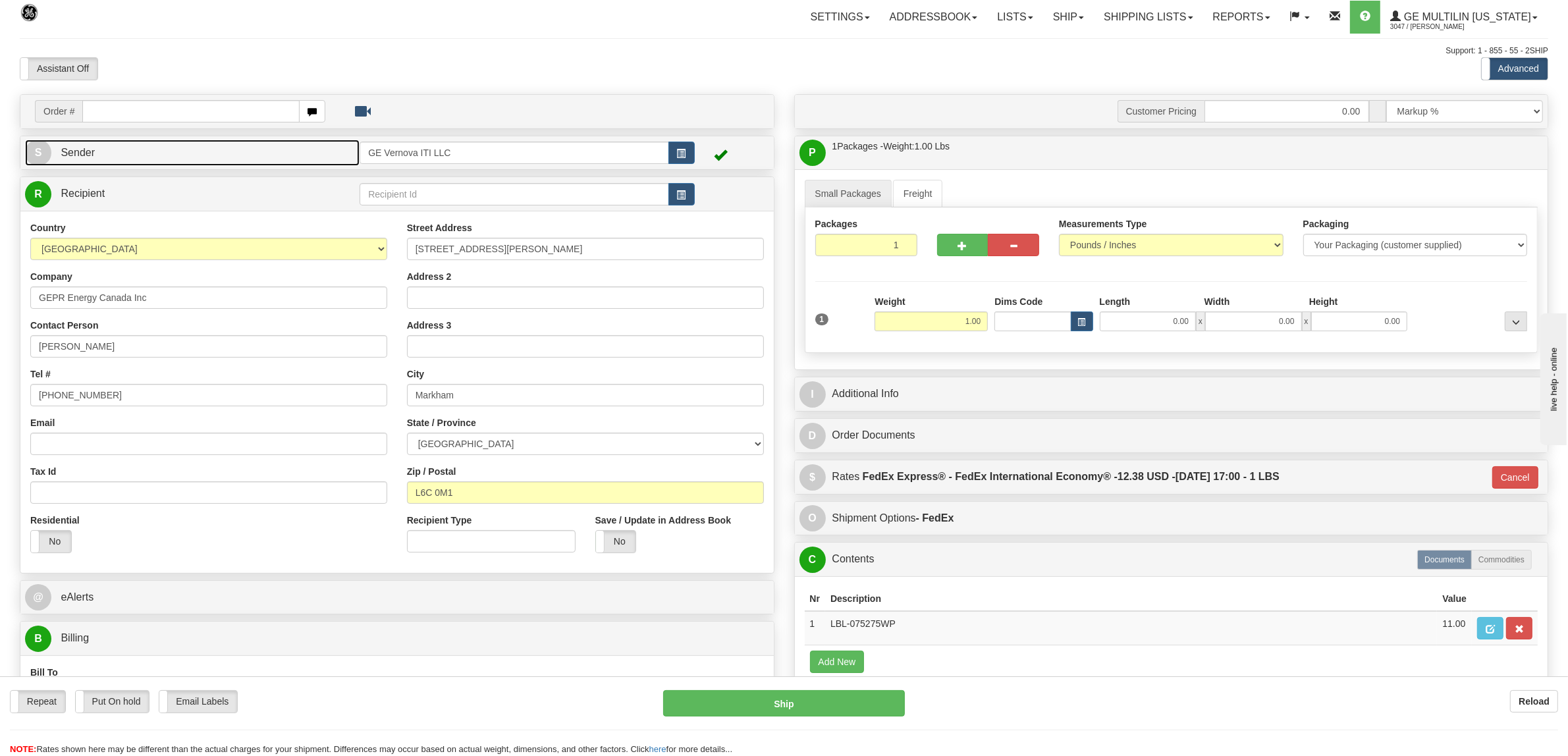
click at [79, 161] on link "S Sender" at bounding box center [192, 153] width 334 height 27
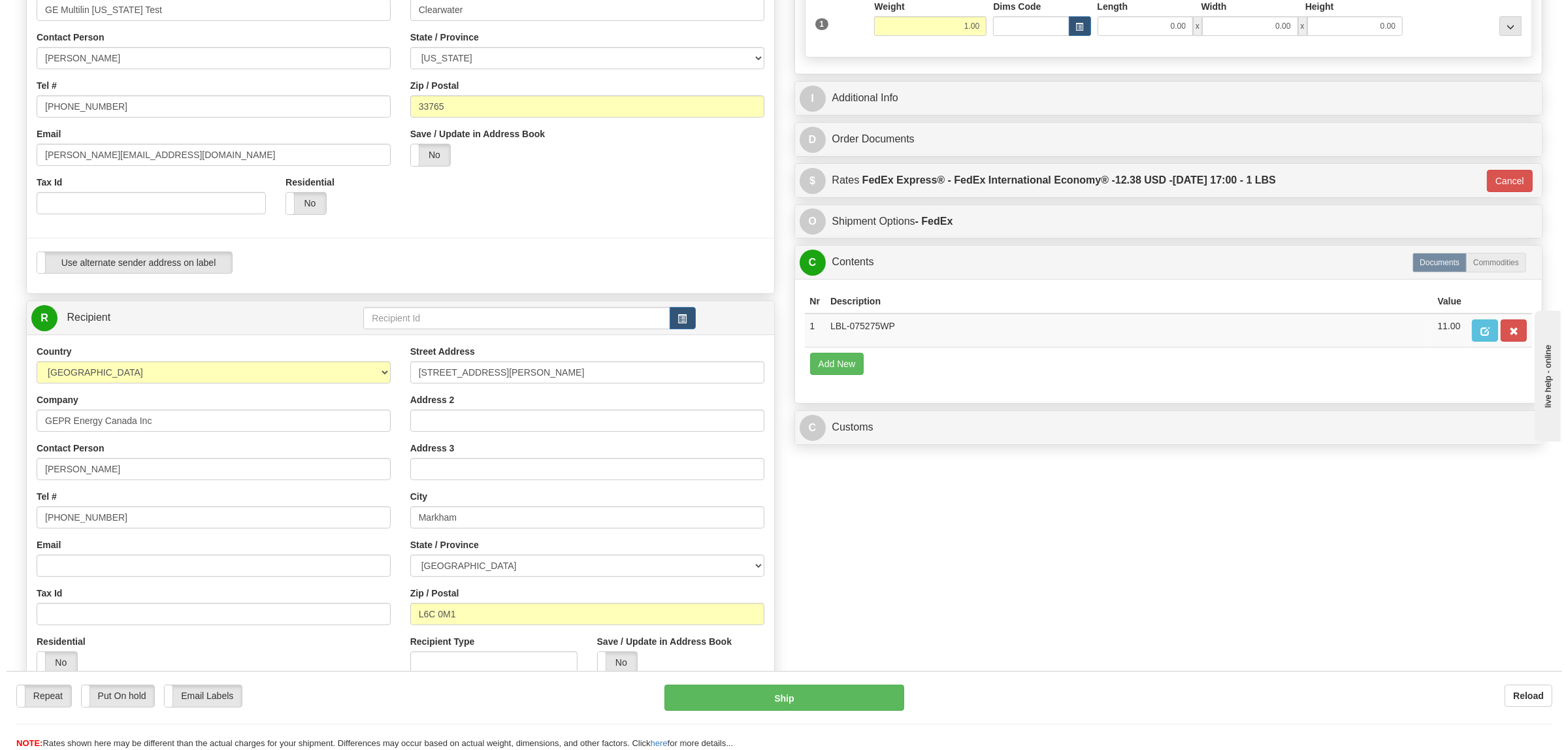
scroll to position [326, 0]
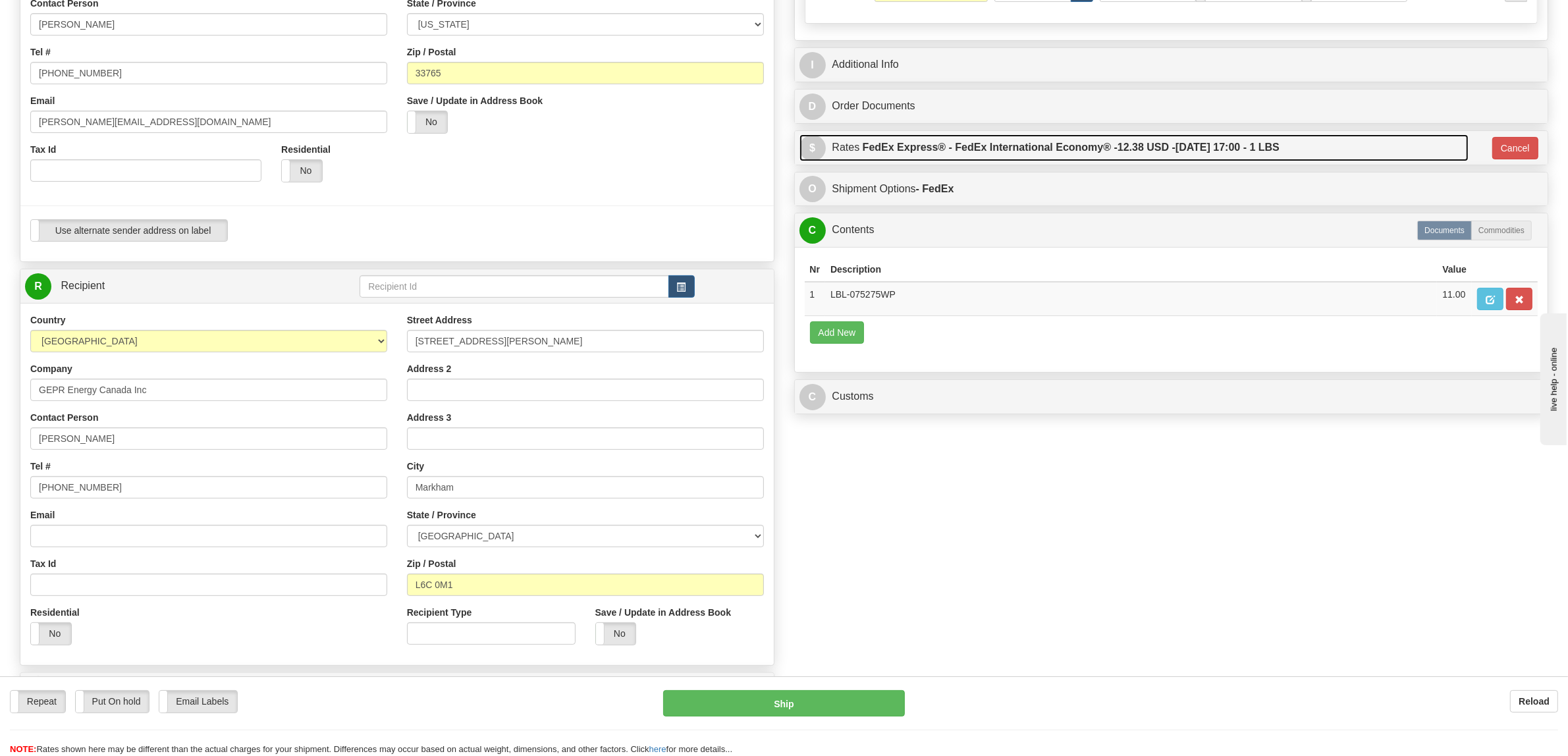
click at [992, 156] on label "FedEx Express® - FedEx International Economy® - 12.38 USD - [DATE] 17:00 - 1 LBS" at bounding box center [1071, 147] width 417 height 26
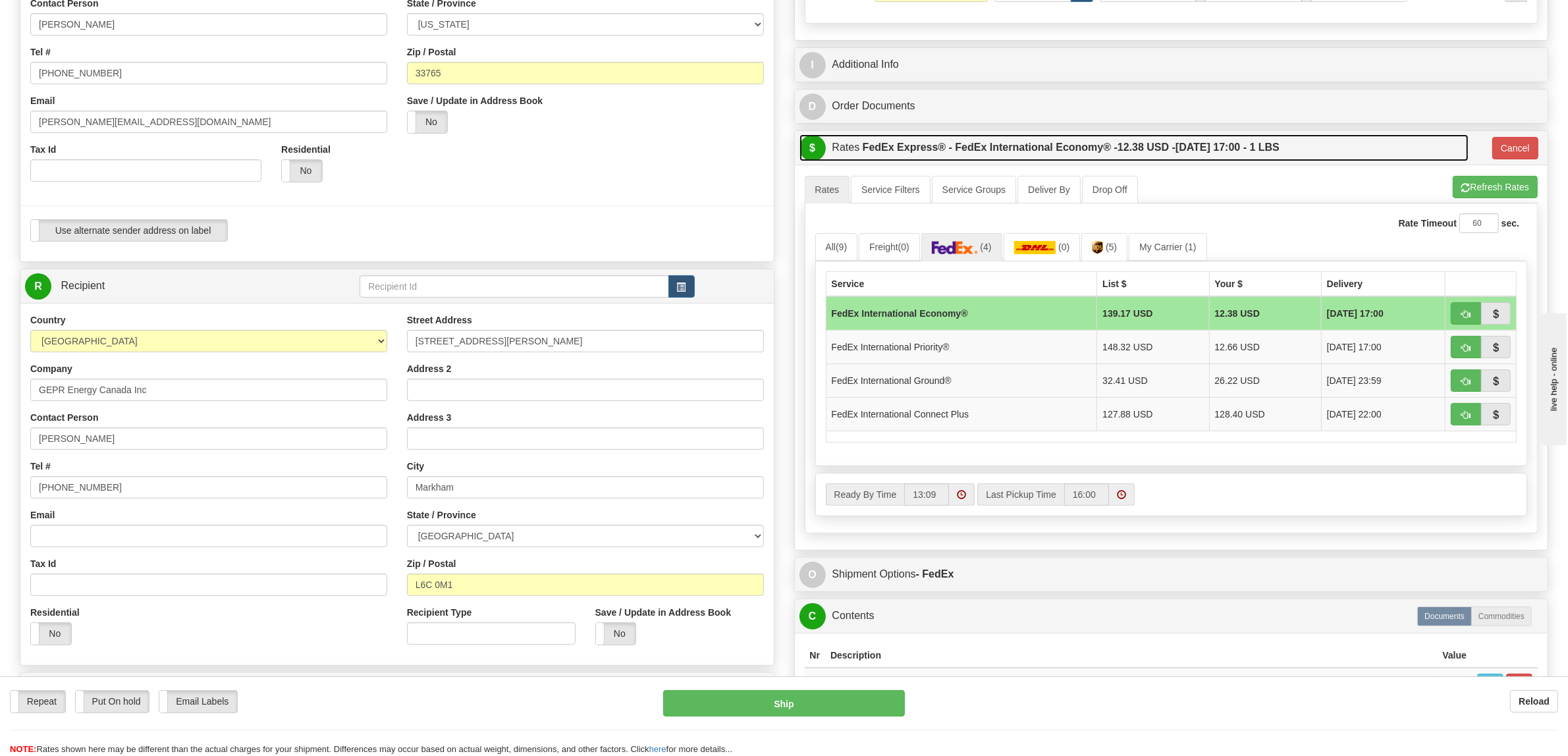
click at [992, 156] on label "FedEx Express® - FedEx International Economy® - 12.38 USD - [DATE] 17:00 - 1 LBS" at bounding box center [1071, 147] width 417 height 26
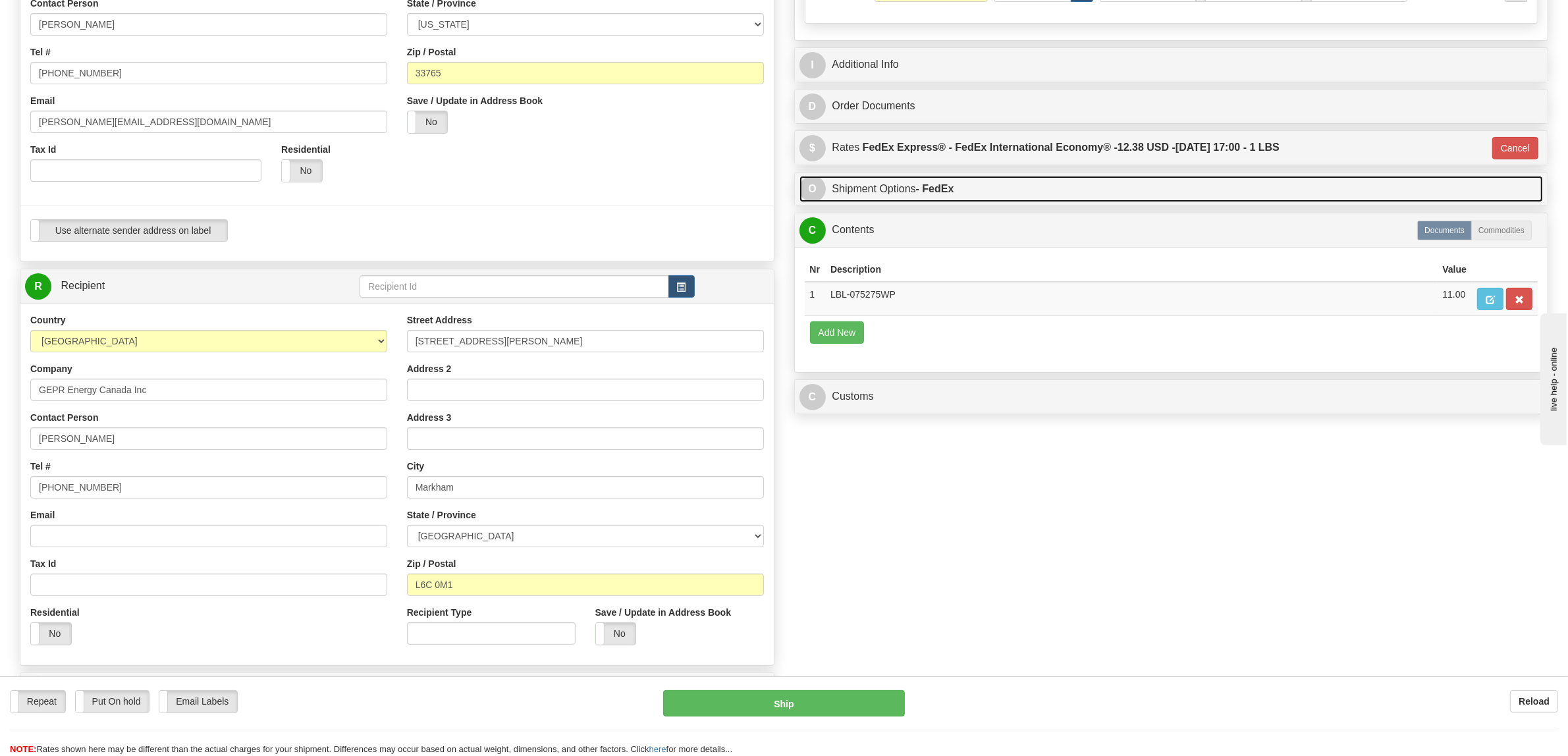
click at [970, 194] on link "O Shipment Options - FedEx" at bounding box center [1172, 189] width 745 height 27
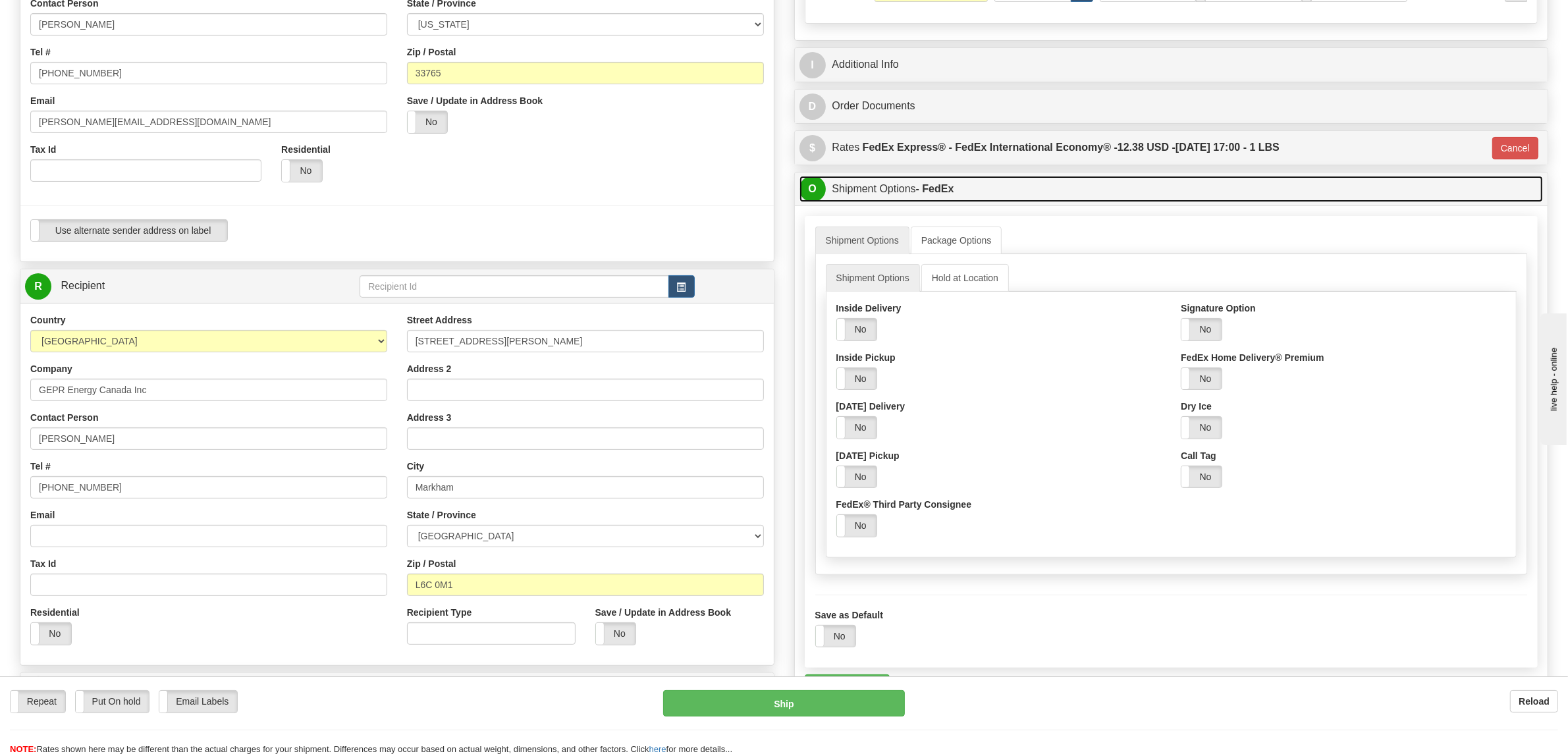
click at [970, 194] on link "O Shipment Options - FedEx" at bounding box center [1172, 189] width 745 height 27
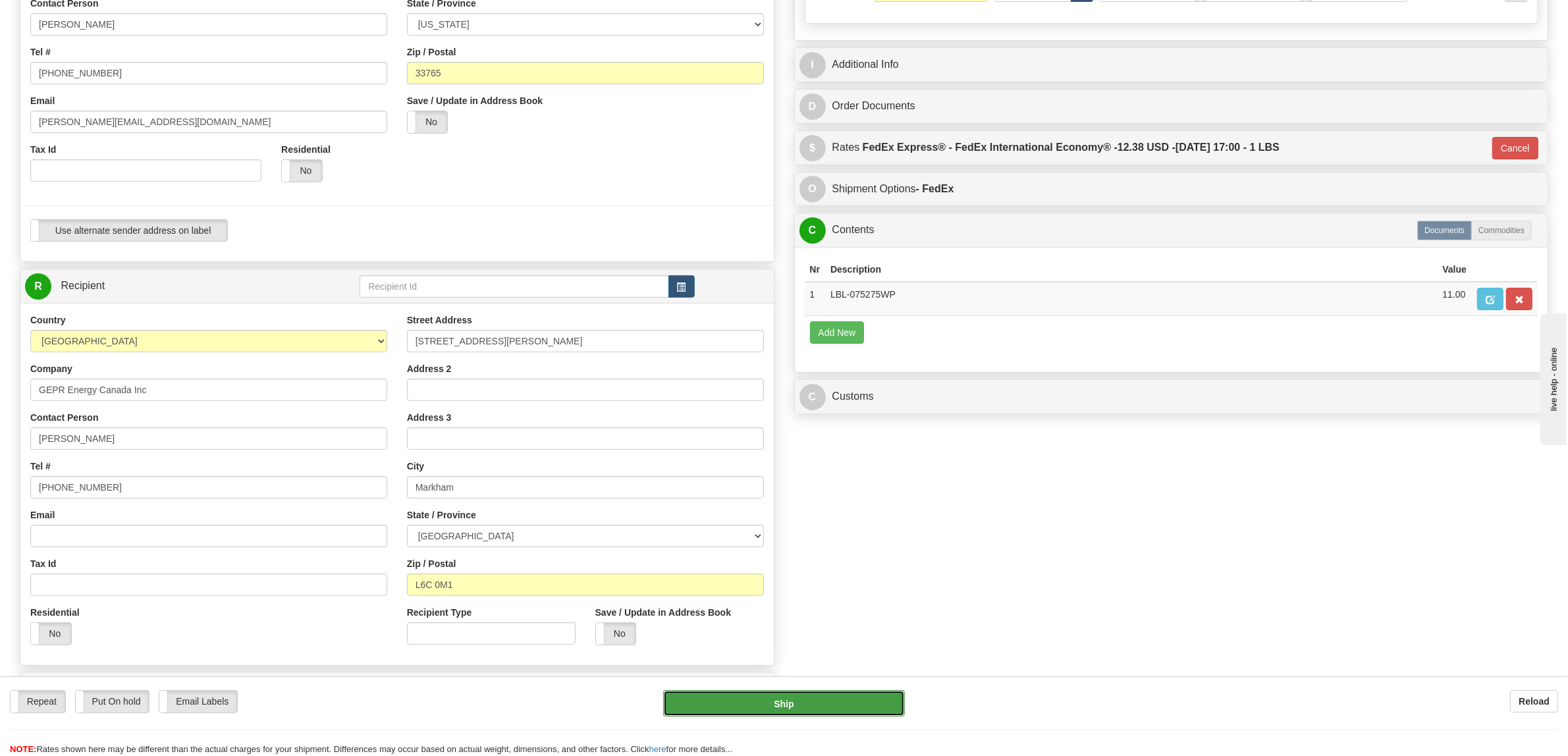
click at [811, 708] on button "Ship" at bounding box center [784, 703] width 242 height 26
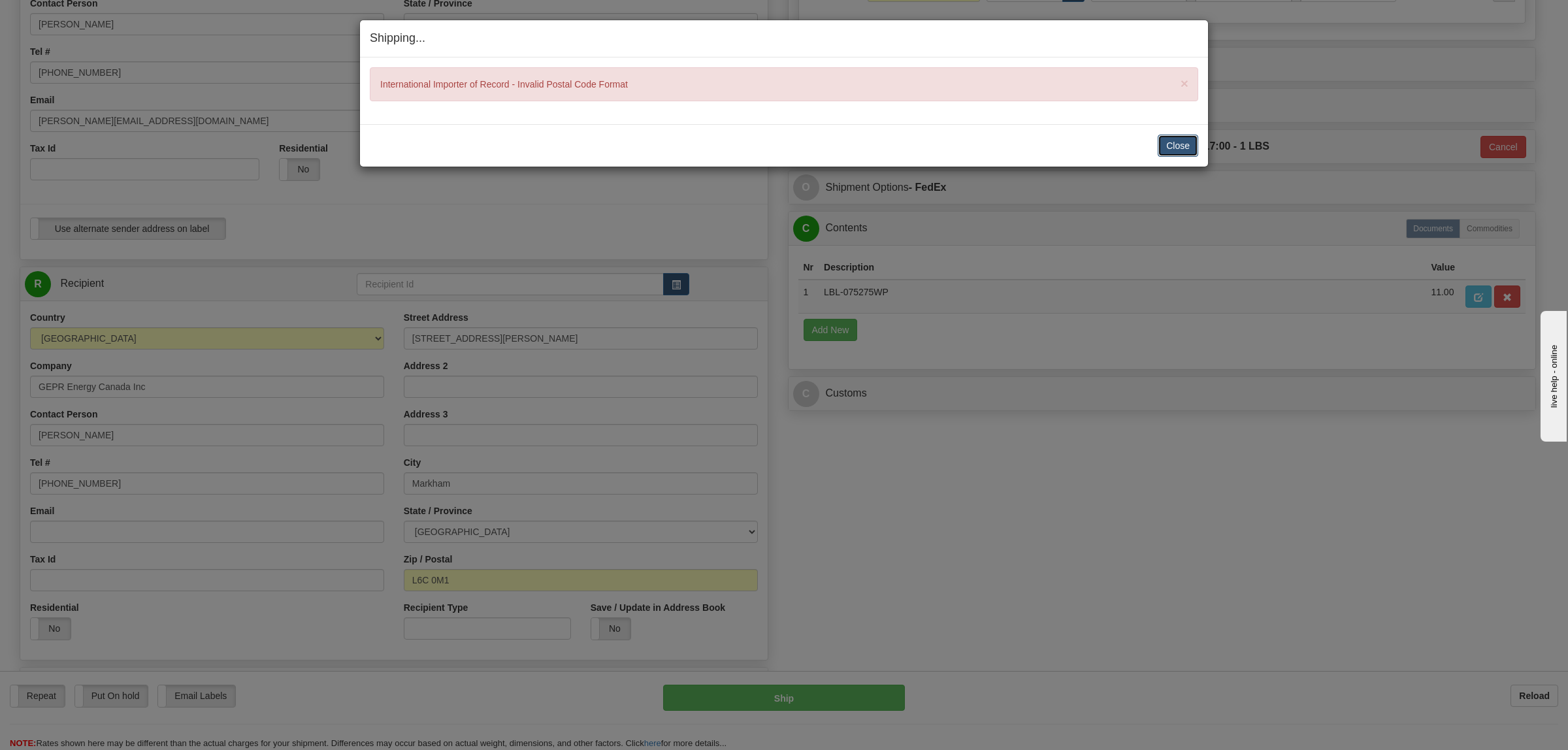
click at [1190, 147] on button "Close" at bounding box center [1178, 145] width 40 height 22
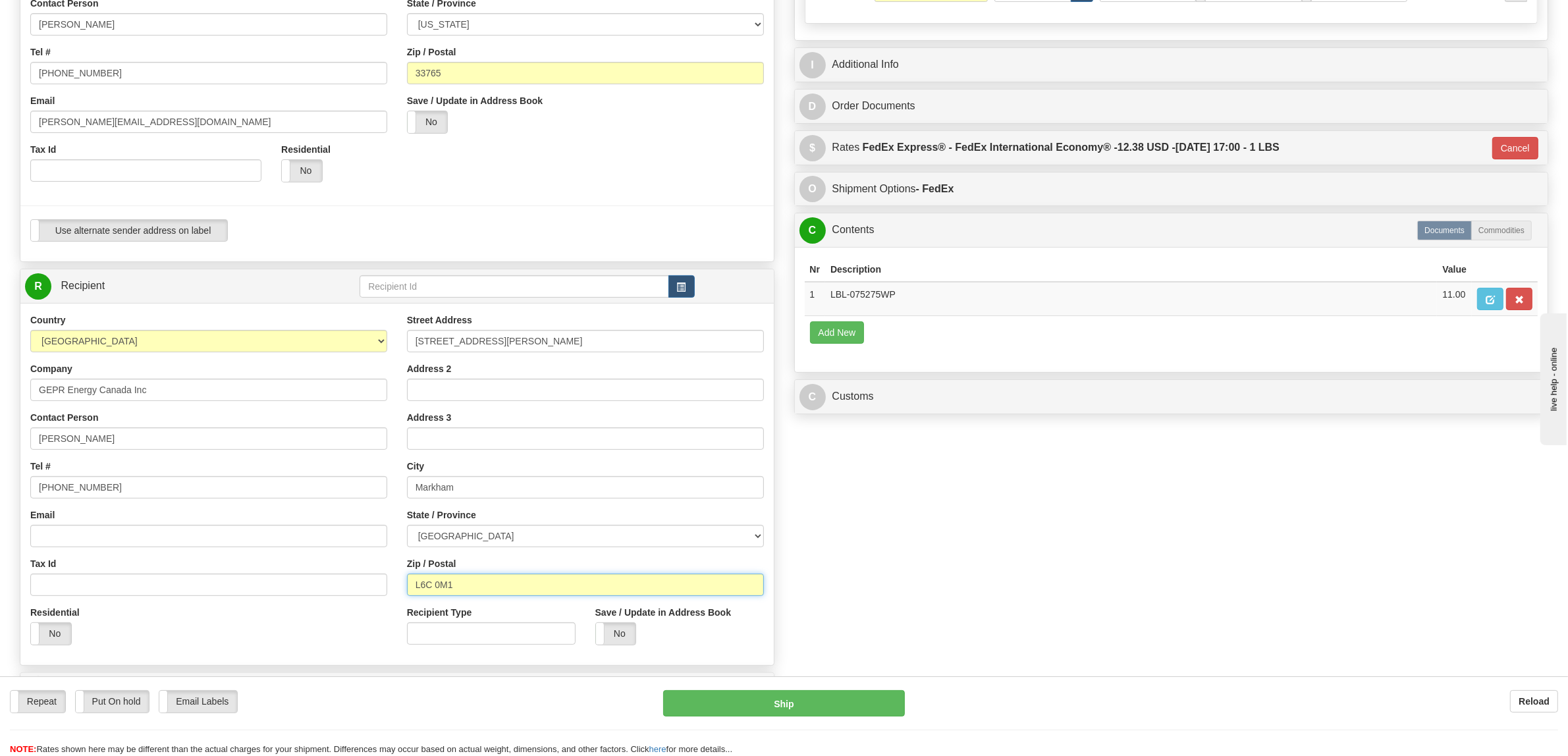
click at [505, 577] on input "L6C 0M1" at bounding box center [586, 584] width 357 height 22
type input "L6C 0M1"
click at [886, 700] on button "Ship" at bounding box center [784, 703] width 242 height 26
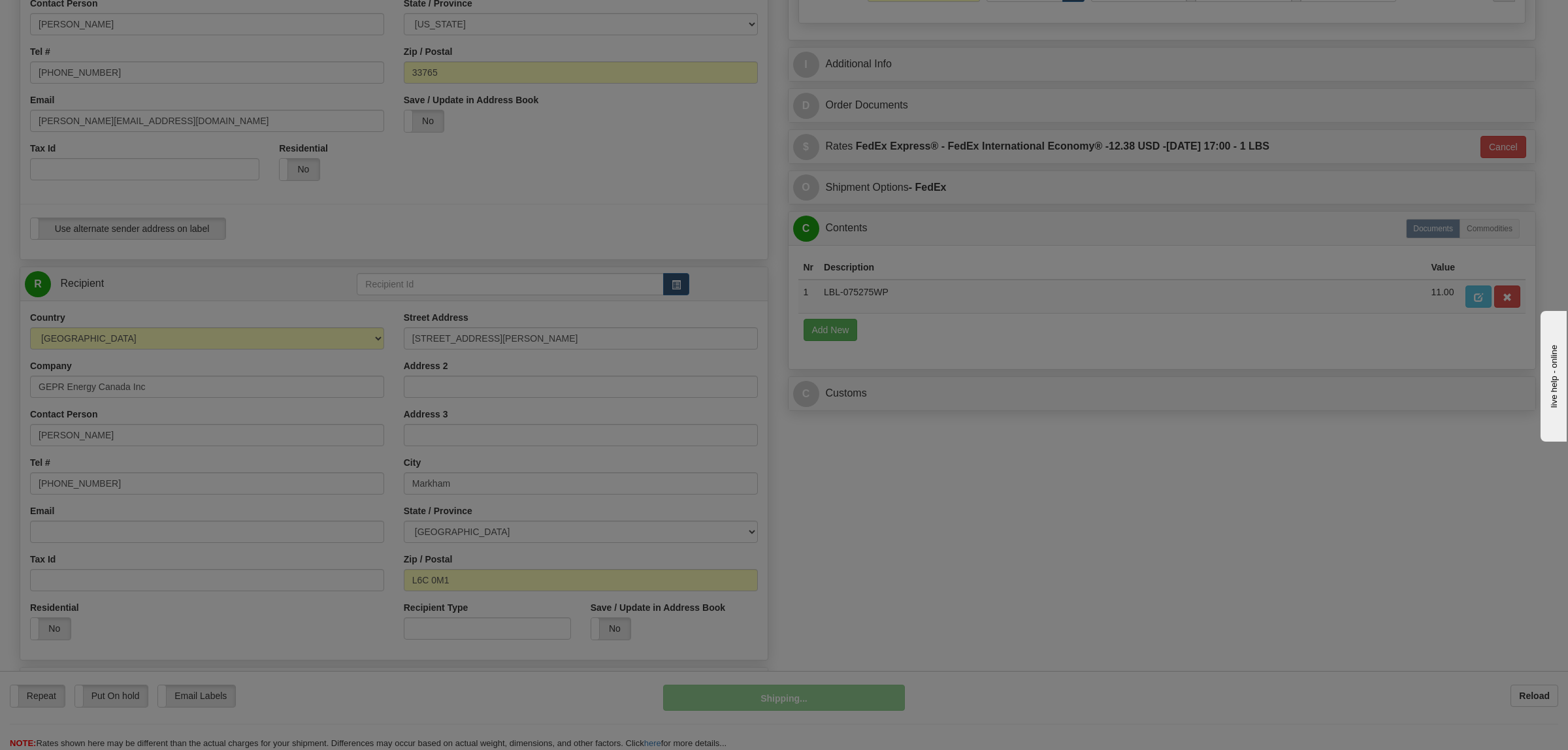
type input "03"
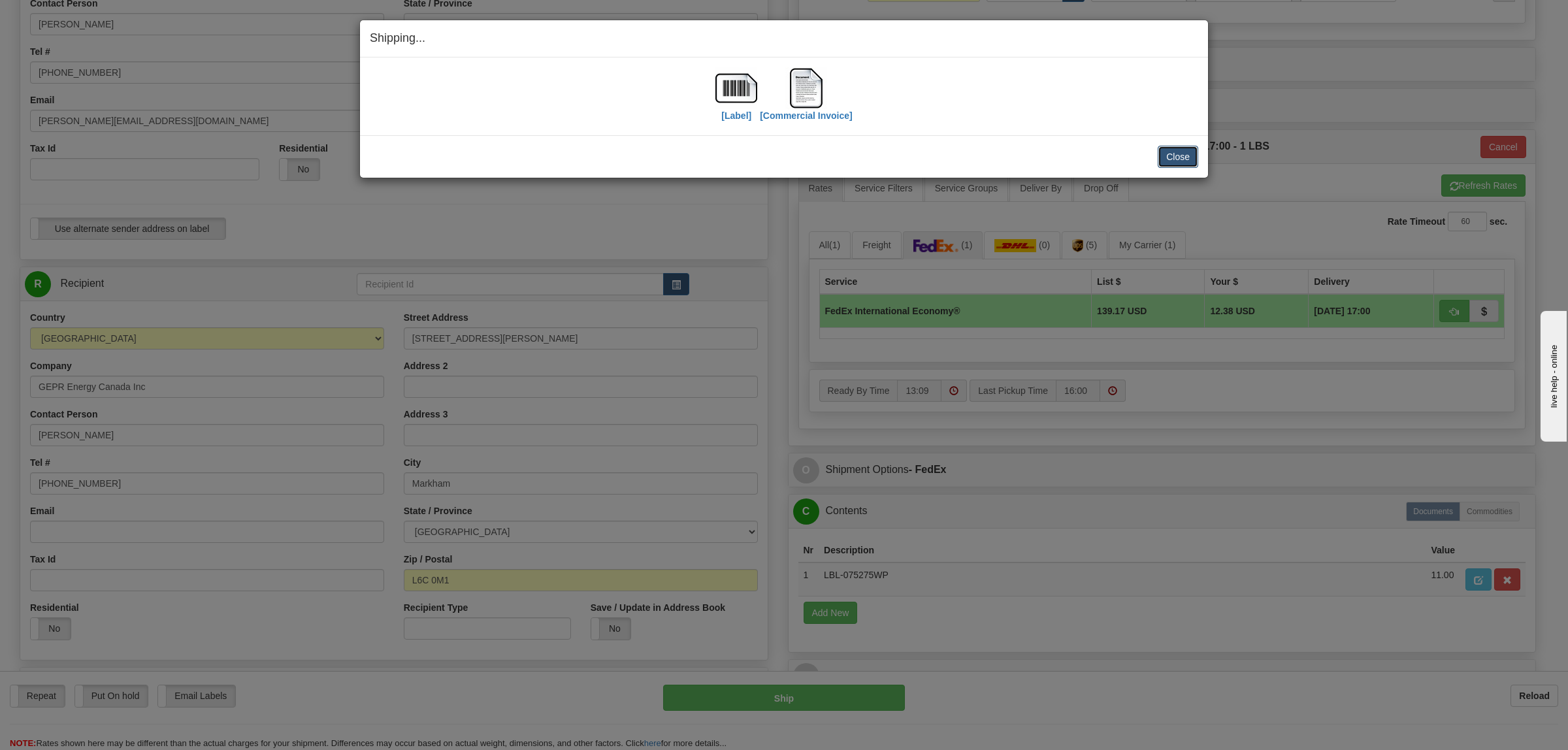
click at [1180, 152] on button "Close" at bounding box center [1178, 157] width 40 height 22
